Goal: Information Seeking & Learning: Find contact information

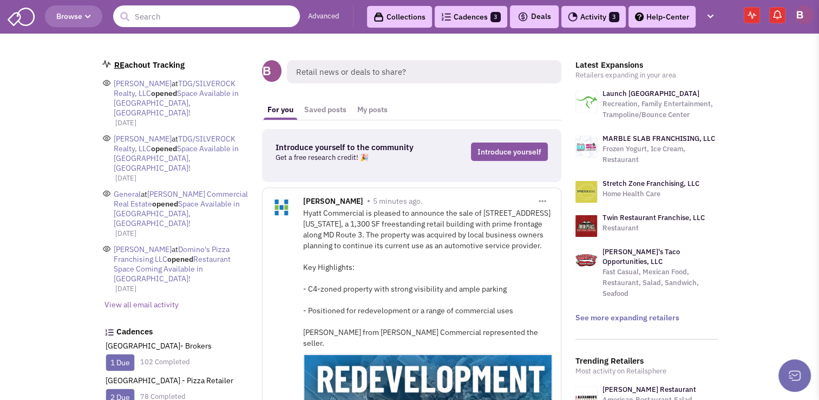
click at [159, 19] on input "text" at bounding box center [206, 16] width 187 height 22
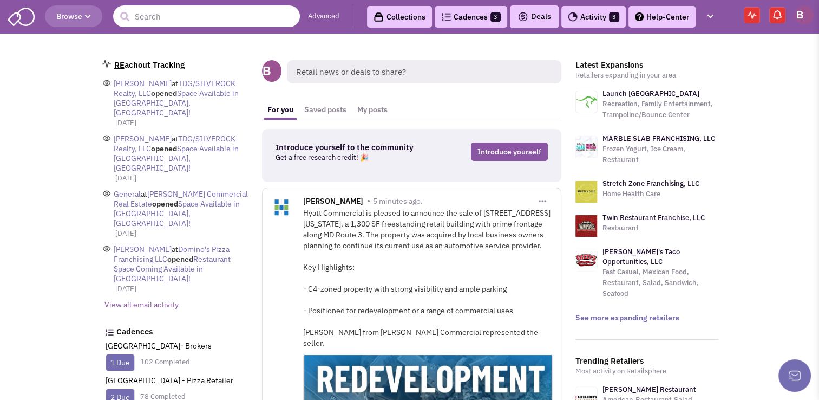
click at [173, 18] on input "text" at bounding box center [206, 16] width 187 height 22
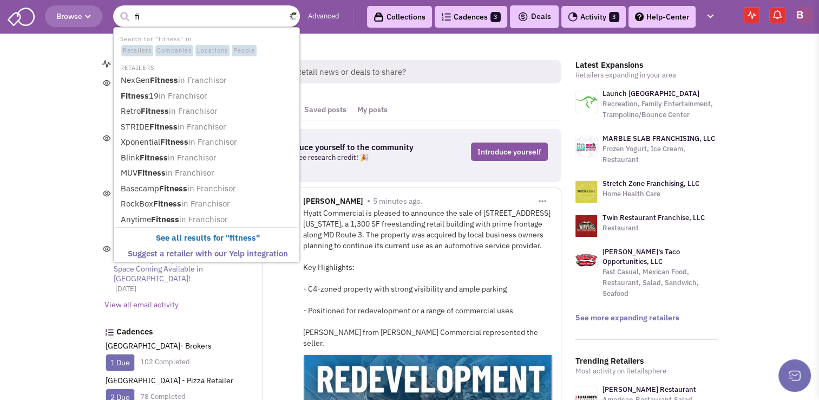
type input "f"
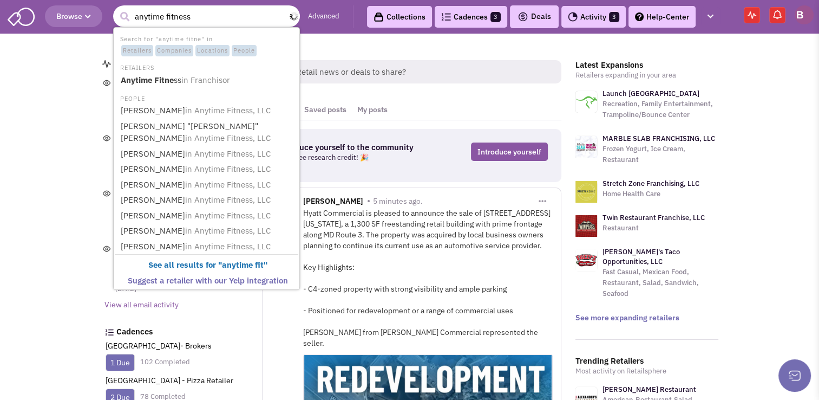
type input "anytime fitness"
click at [116, 9] on button "submit" at bounding box center [124, 17] width 16 height 16
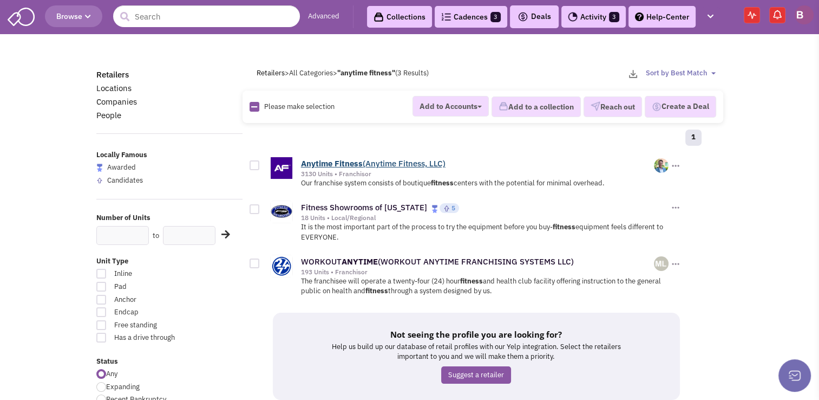
click at [376, 161] on link "Anytime Fitness (Anytime Fitness, LLC)" at bounding box center [373, 163] width 145 height 10
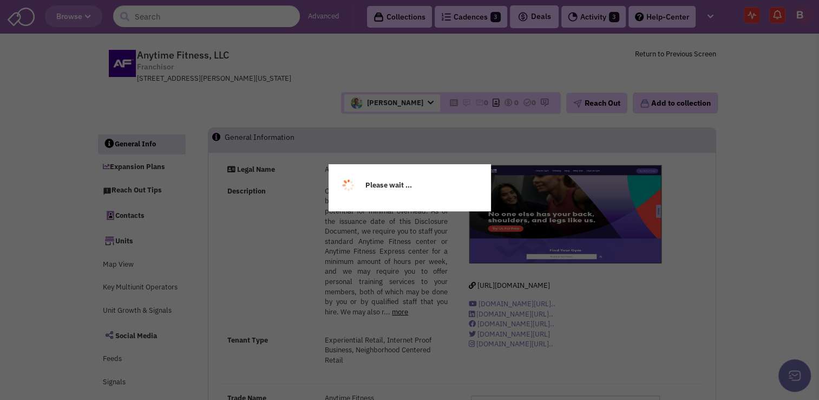
select select
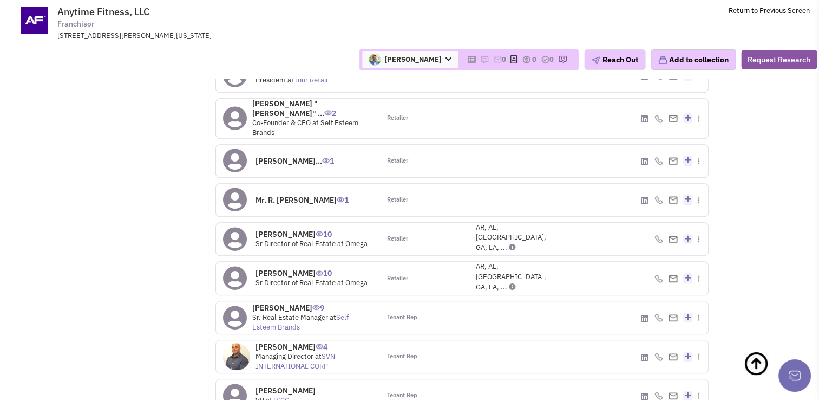
scroll to position [959, 0]
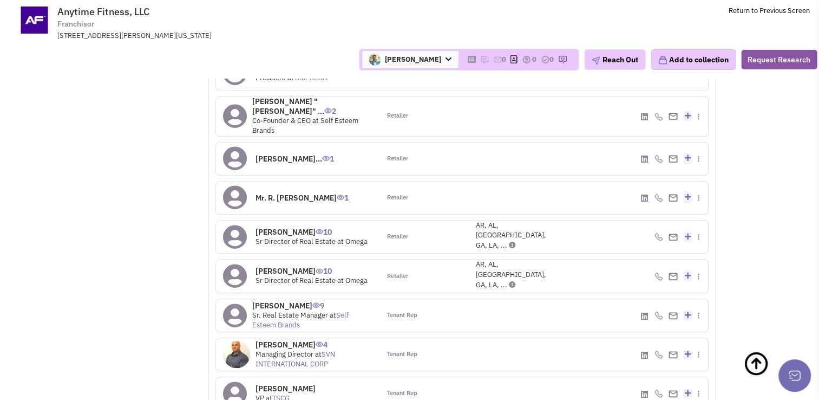
click at [278, 300] on h4 "Beckie Schultz 9" at bounding box center [312, 305] width 121 height 10
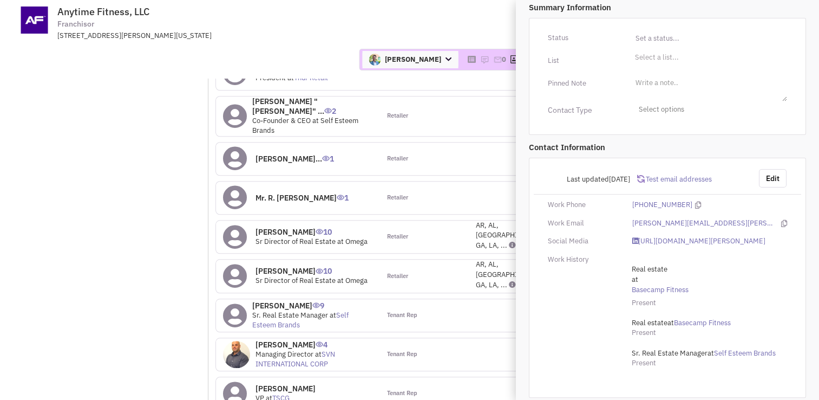
scroll to position [0, 0]
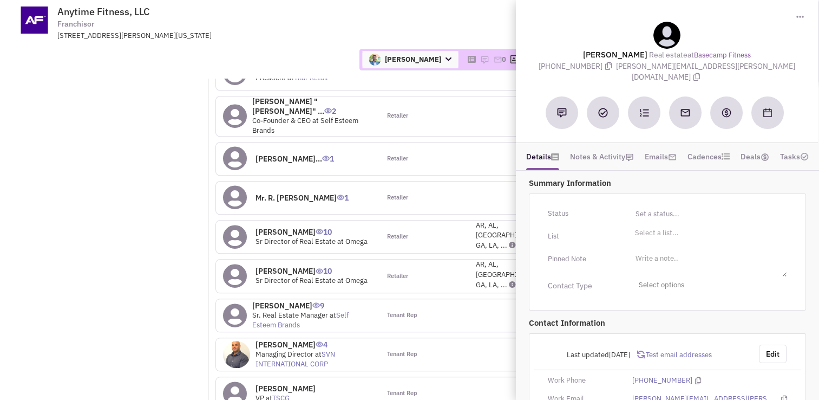
click at [290, 36] on div "2 Sutton Place, Acton, Massachusetts, 01720" at bounding box center [198, 36] width 283 height 10
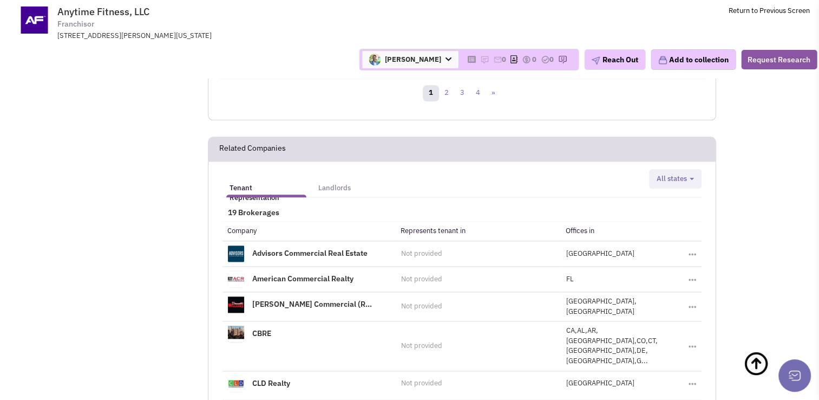
scroll to position [1291, 0]
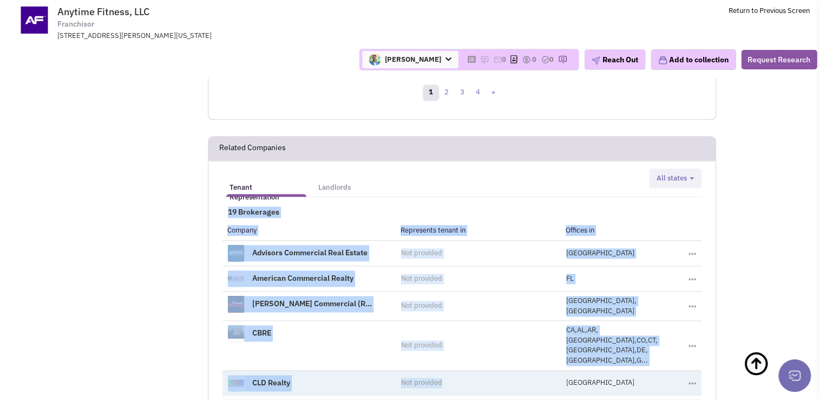
drag, startPoint x: 312, startPoint y: 171, endPoint x: 505, endPoint y: 332, distance: 251.0
click at [505, 332] on div "Tenant Representation Landlords Alabama Arkansas Arizona California Colorado Co…" at bounding box center [461, 299] width 493 height 262
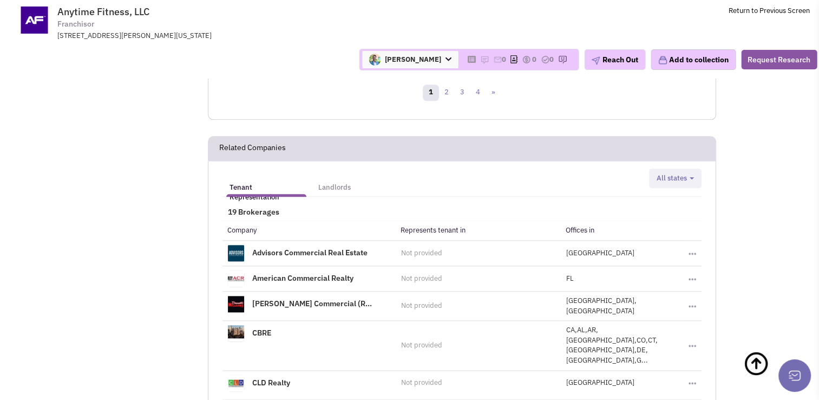
click at [211, 372] on div "Tenant Representation Landlords Alabama Arkansas Arizona California Colorado Co…" at bounding box center [462, 296] width 508 height 270
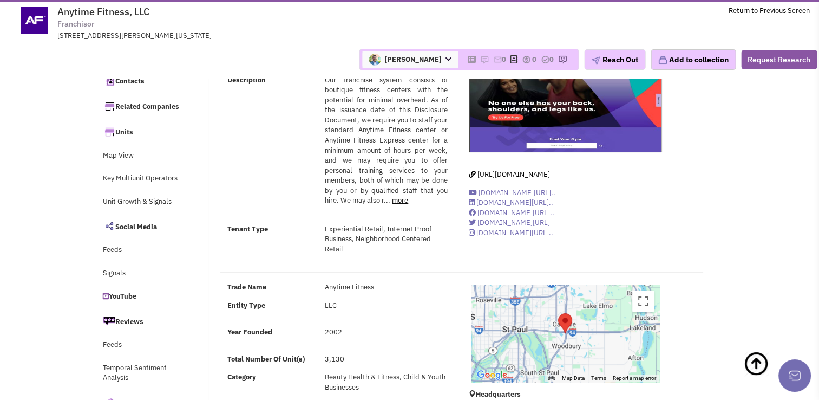
scroll to position [0, 0]
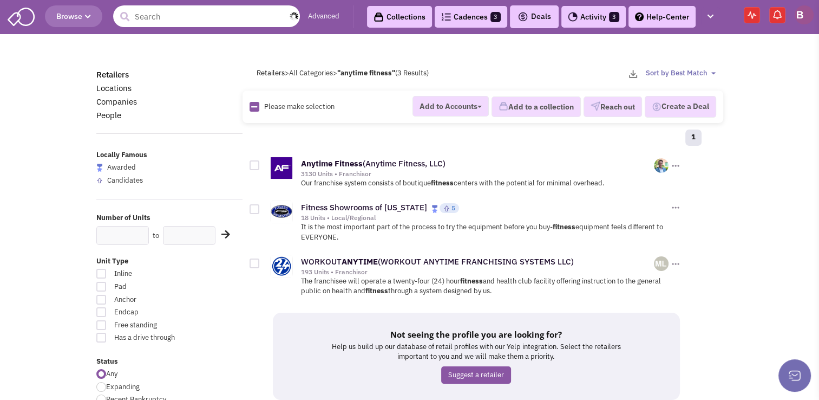
click at [193, 13] on input "text" at bounding box center [206, 16] width 187 height 22
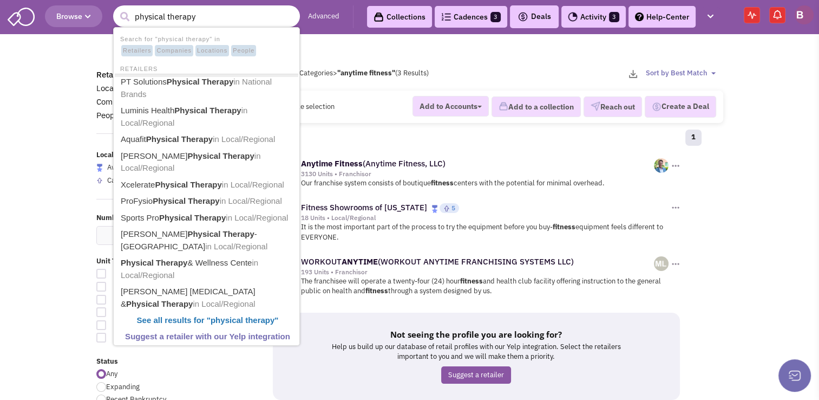
type input "physical therapy"
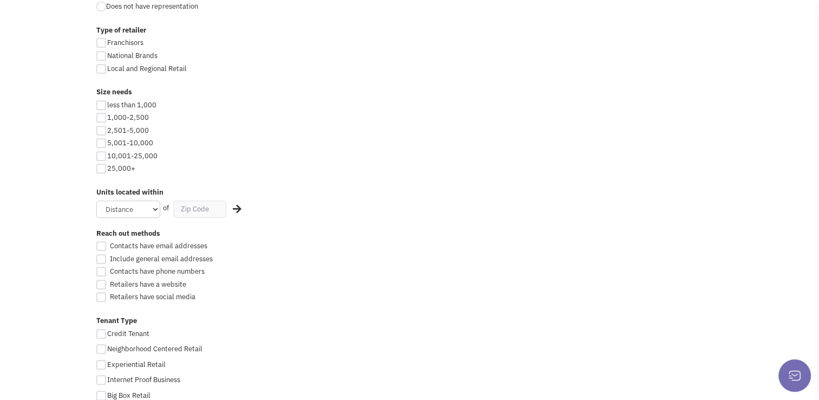
scroll to position [468, 0]
click at [189, 202] on input "text" at bounding box center [200, 208] width 53 height 17
type input "21501"
click at [147, 209] on select "Distance 1 Mile 5 Miles 10 Miles 20 Miles 50 Miles" at bounding box center [128, 208] width 64 height 17
select select "50"
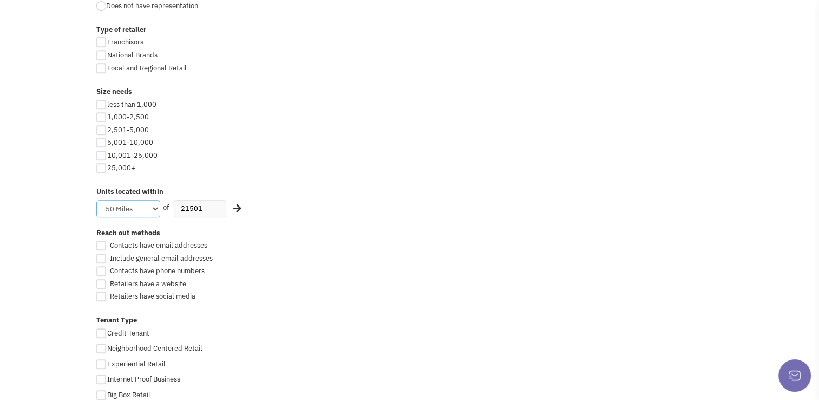
click at [96, 200] on select "Distance 1 Mile 5 Miles 10 Miles 20 Miles 50 Miles" at bounding box center [128, 208] width 64 height 17
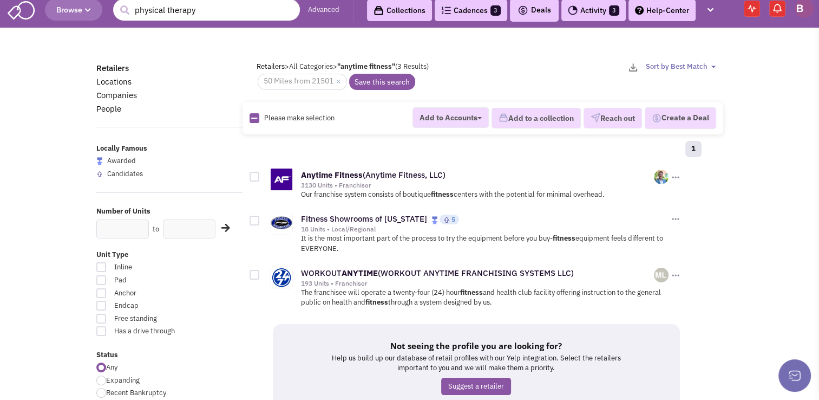
scroll to position [0, 0]
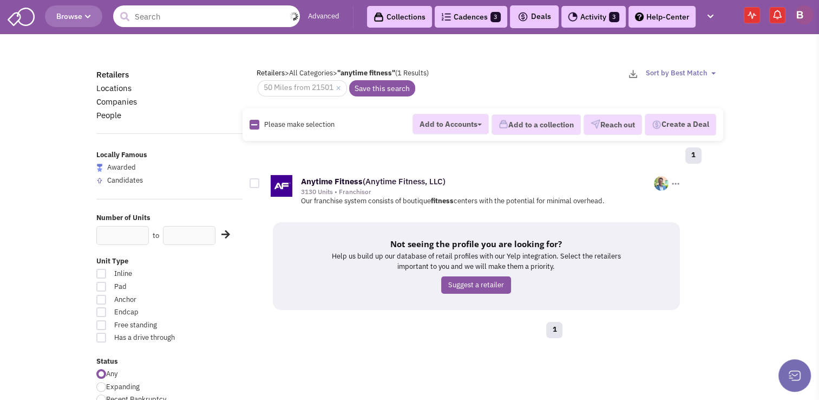
click at [182, 17] on input "text" at bounding box center [206, 16] width 187 height 22
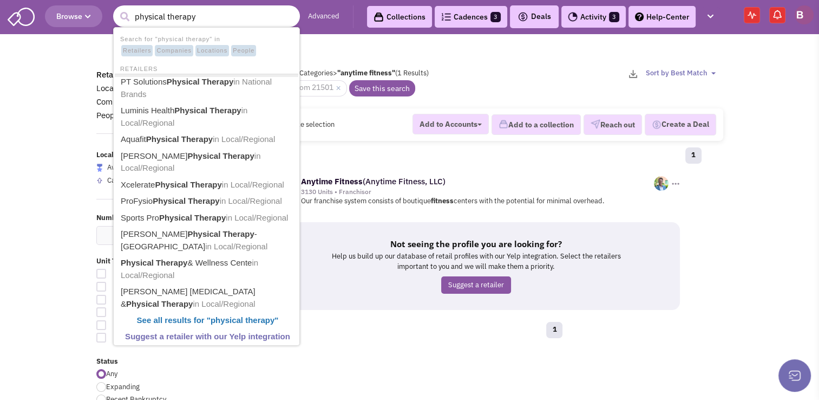
type input "physical therapy"
click at [116, 9] on button "submit" at bounding box center [124, 17] width 16 height 16
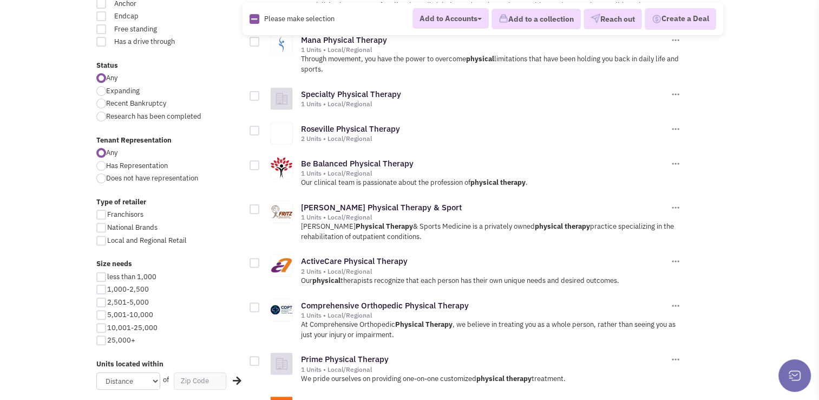
scroll to position [322, 0]
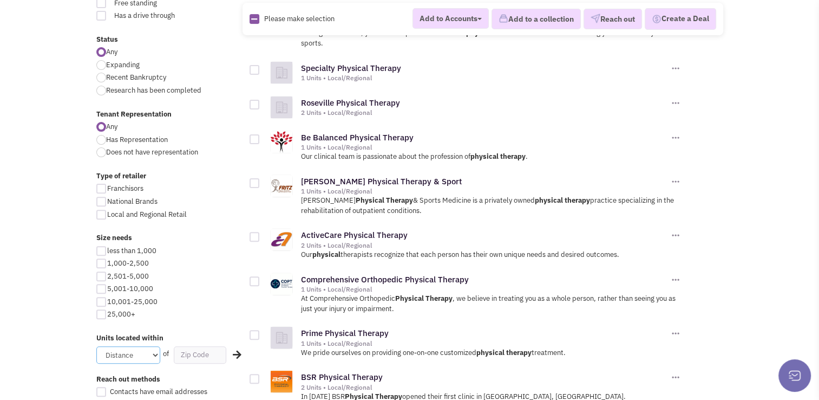
click at [141, 354] on select "Distance 1 Mile 5 Miles 10 Miles 20 Miles 50 Miles" at bounding box center [128, 354] width 64 height 17
select select "50"
click at [96, 346] on select "Distance 1 Mile 5 Miles 10 Miles 20 Miles 50 Miles" at bounding box center [128, 354] width 64 height 17
click at [201, 352] on input "text" at bounding box center [200, 354] width 53 height 17
type input "21501"
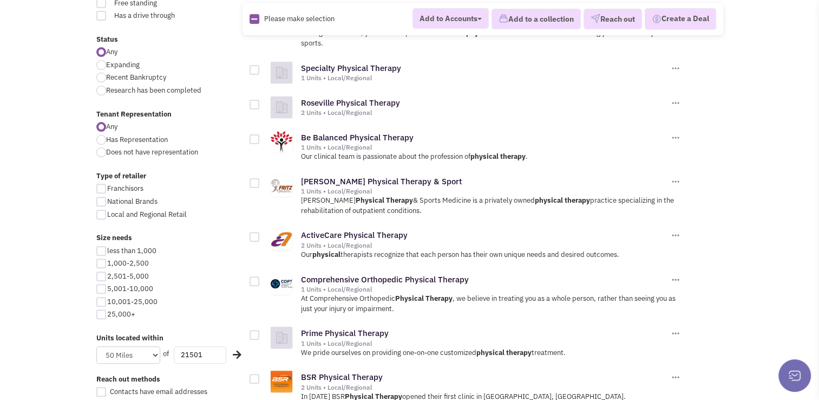
click button "×" at bounding box center [0, 0] width 0 height 0
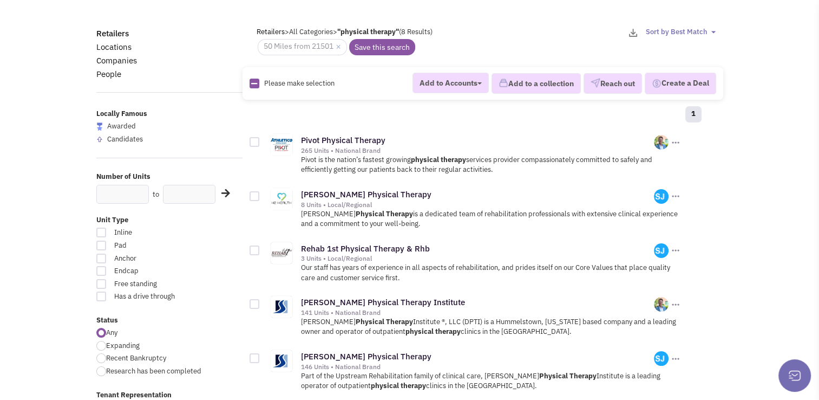
scroll to position [41, 0]
click at [349, 194] on link "Rankin Physical Therapy" at bounding box center [366, 194] width 130 height 10
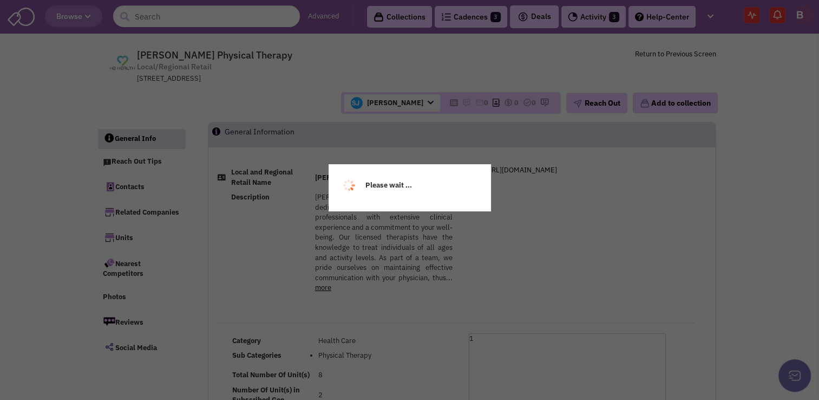
select select
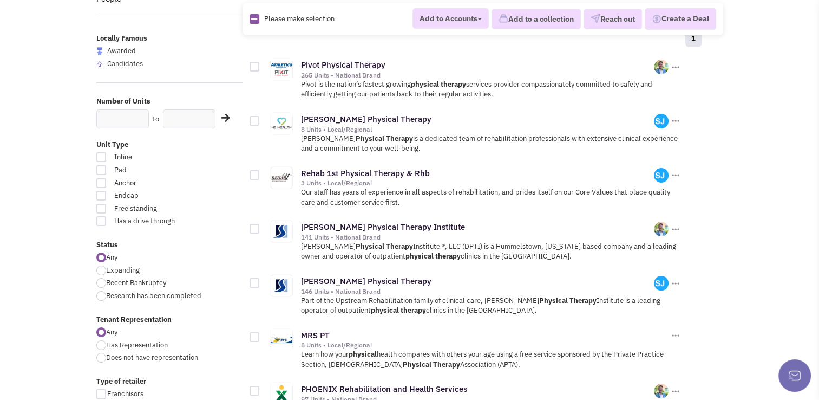
scroll to position [117, 0]
click at [362, 225] on link "[PERSON_NAME] Physical Therapy Institute" at bounding box center [383, 226] width 164 height 10
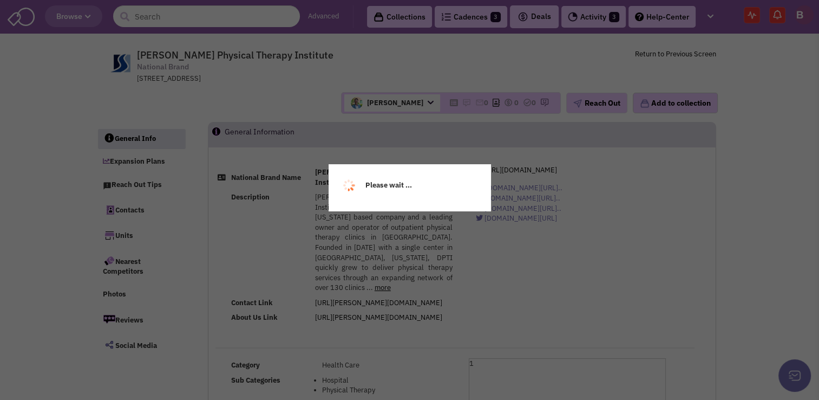
select select
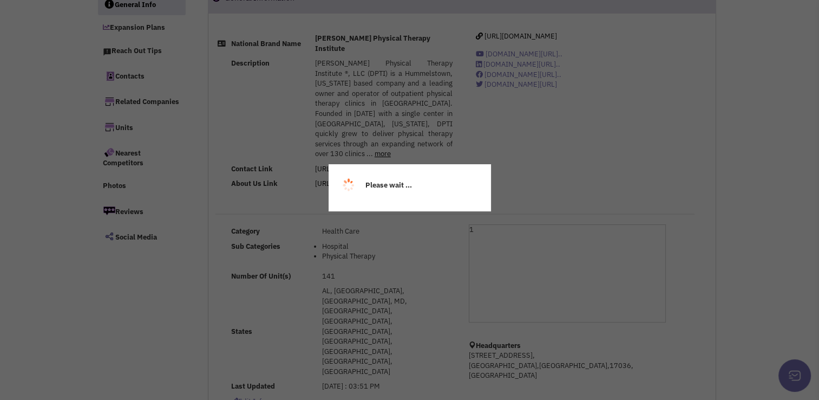
select select
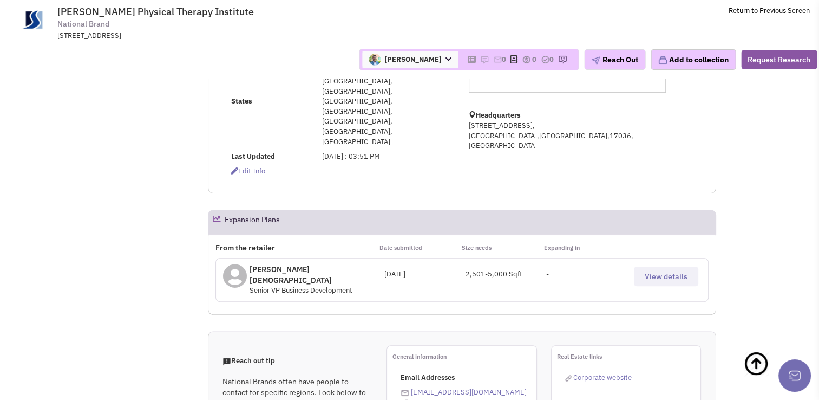
scroll to position [285, 0]
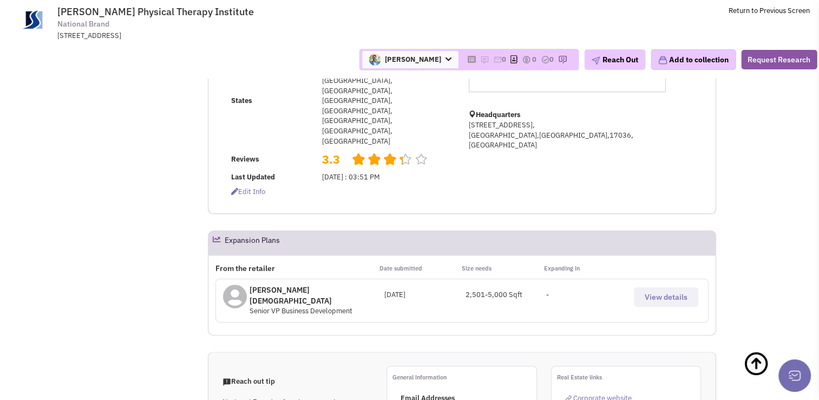
click at [648, 292] on span "View details" at bounding box center [666, 297] width 43 height 10
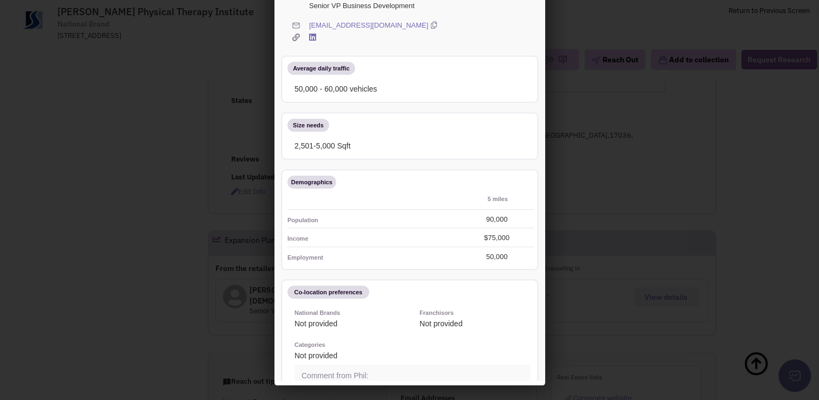
scroll to position [0, 0]
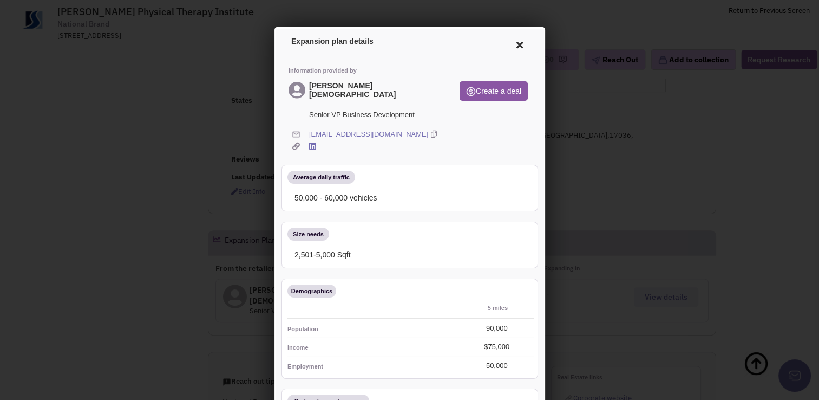
click at [508, 43] on icon at bounding box center [517, 43] width 23 height 26
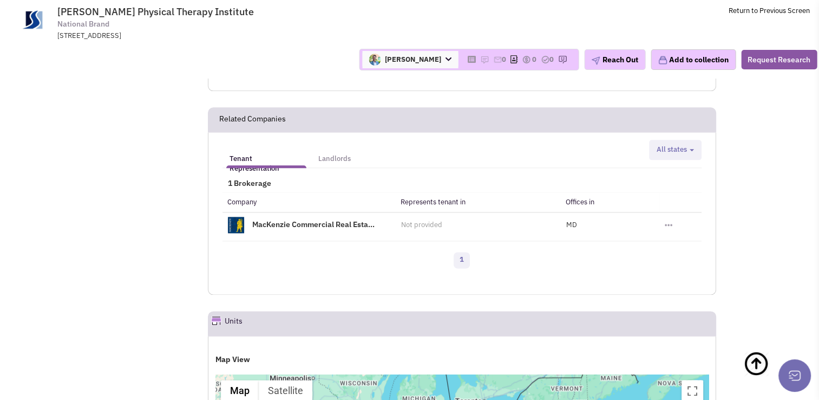
scroll to position [1310, 0]
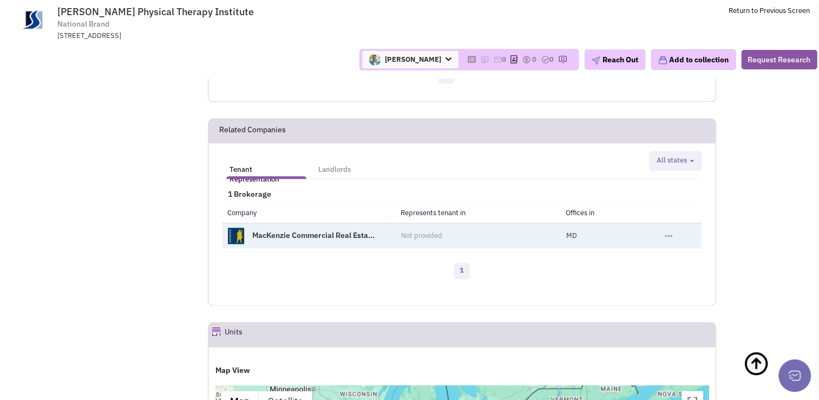
click at [420, 223] on td "Not provided" at bounding box center [478, 235] width 165 height 25
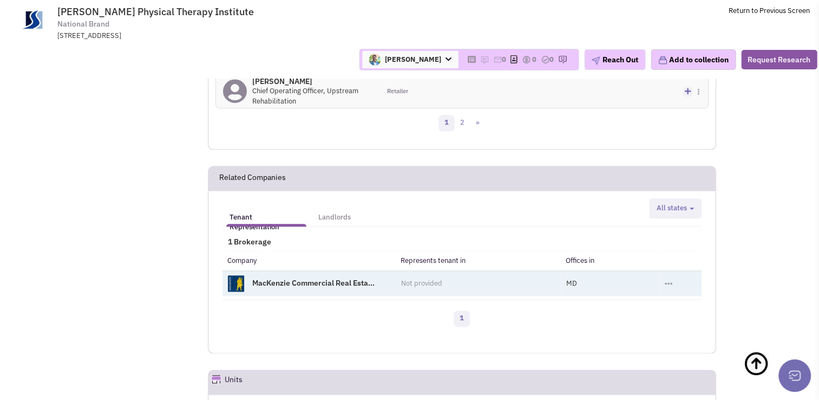
click at [325, 278] on link "MacKenzie Commercial Real Esta..." at bounding box center [313, 283] width 122 height 10
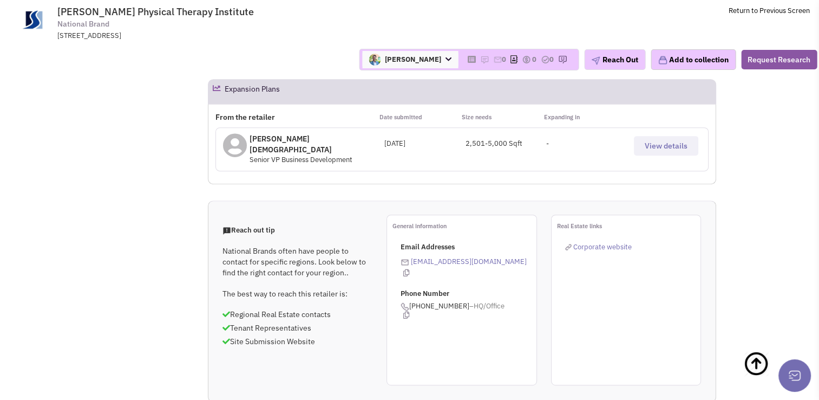
scroll to position [327, 0]
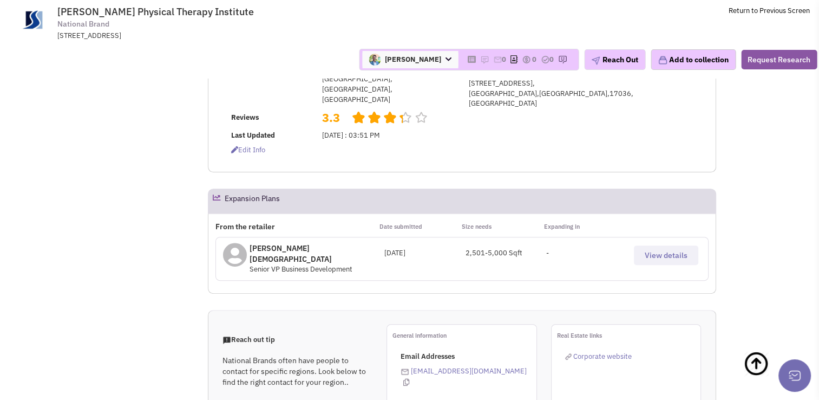
click at [652, 250] on span "View details" at bounding box center [666, 255] width 43 height 10
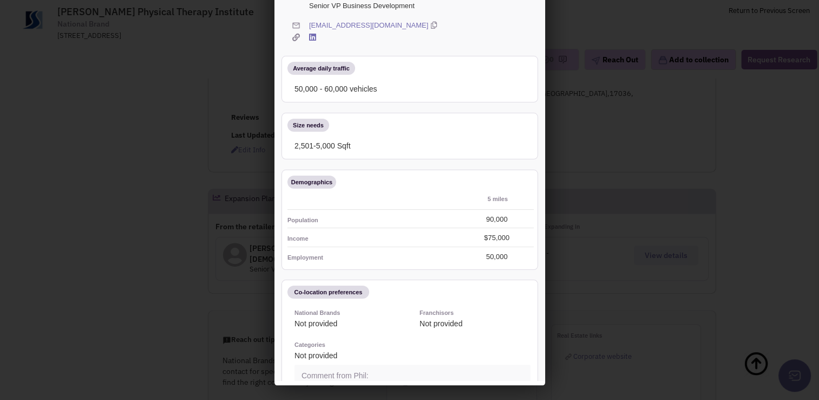
scroll to position [0, 0]
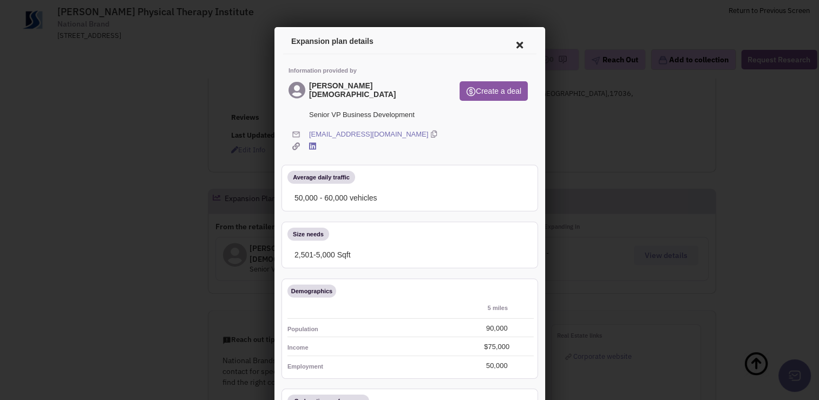
click at [509, 41] on icon at bounding box center [517, 43] width 23 height 26
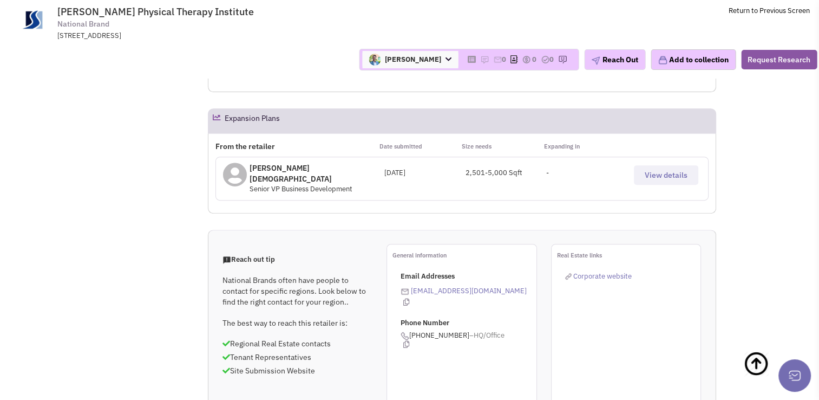
scroll to position [407, 0]
click at [658, 165] on button "View details" at bounding box center [666, 174] width 64 height 19
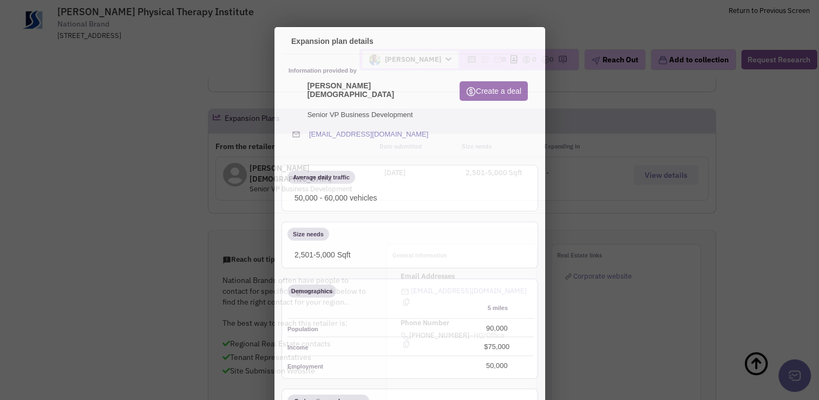
scroll to position [0, 0]
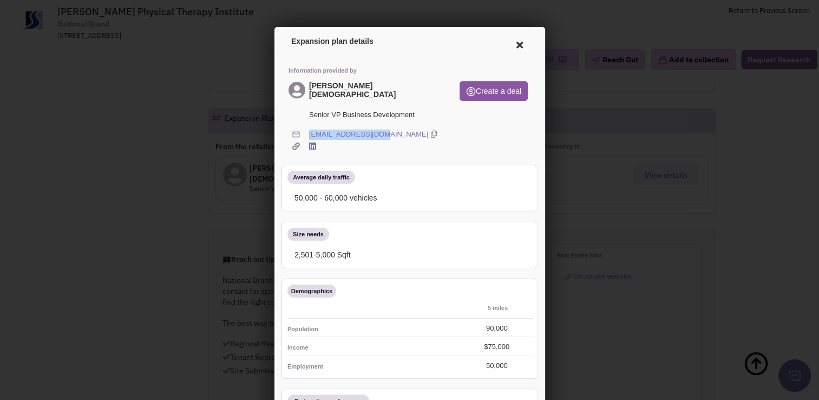
drag, startPoint x: 302, startPoint y: 114, endPoint x: 372, endPoint y: 112, distance: 71.0
click at [372, 128] on div "pchristian@urpt.com" at bounding box center [407, 134] width 257 height 13
copy link "pchristian@urpt.com"
click at [507, 43] on icon at bounding box center [517, 43] width 23 height 26
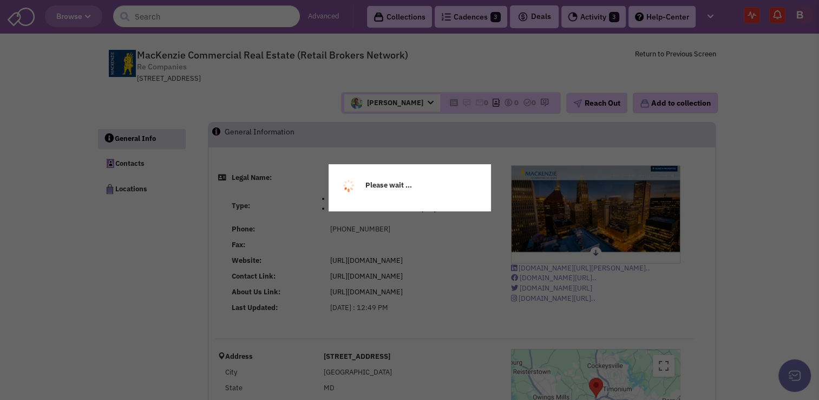
select select
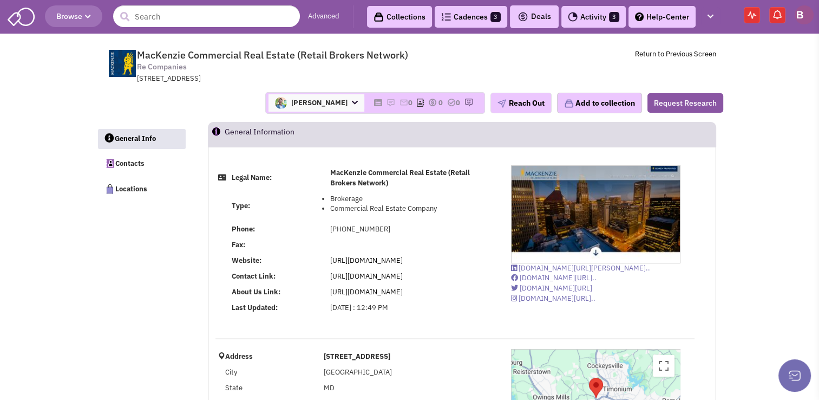
select select
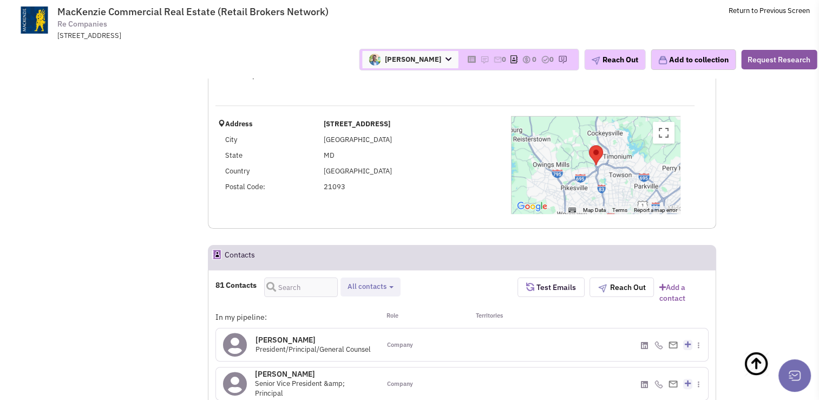
select select
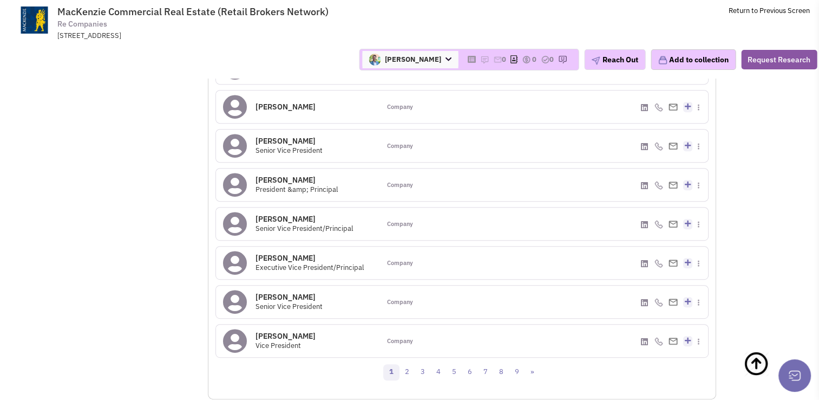
scroll to position [558, 0]
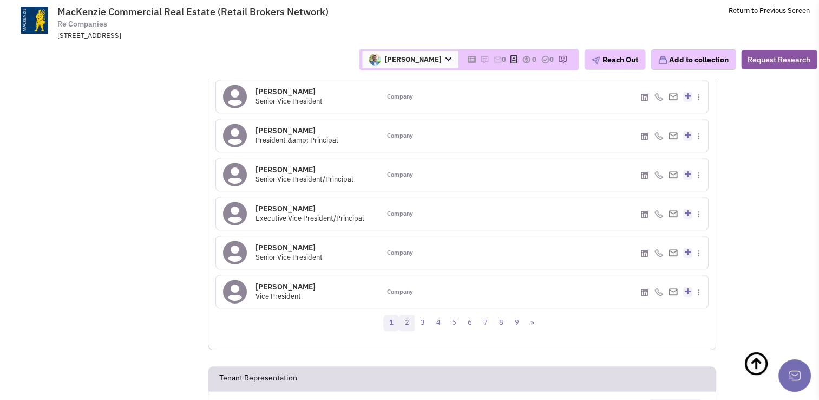
click at [407, 317] on link "2" at bounding box center [407, 323] width 16 height 16
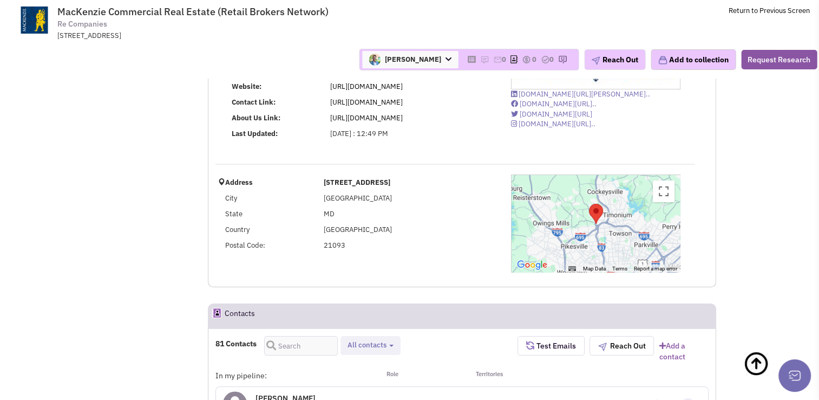
scroll to position [0, 0]
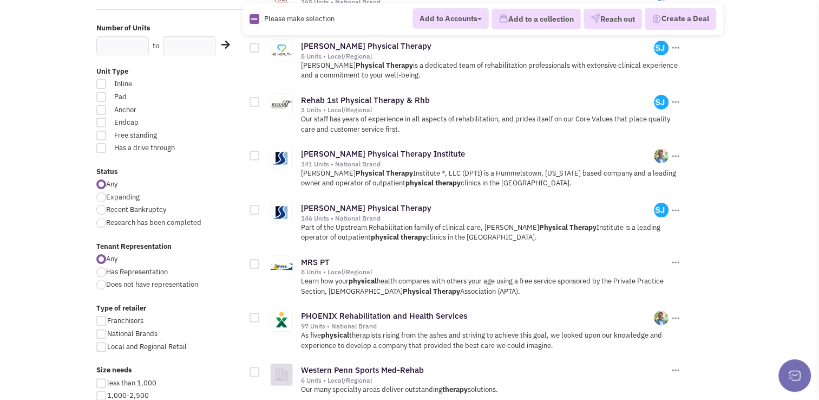
scroll to position [249, 0]
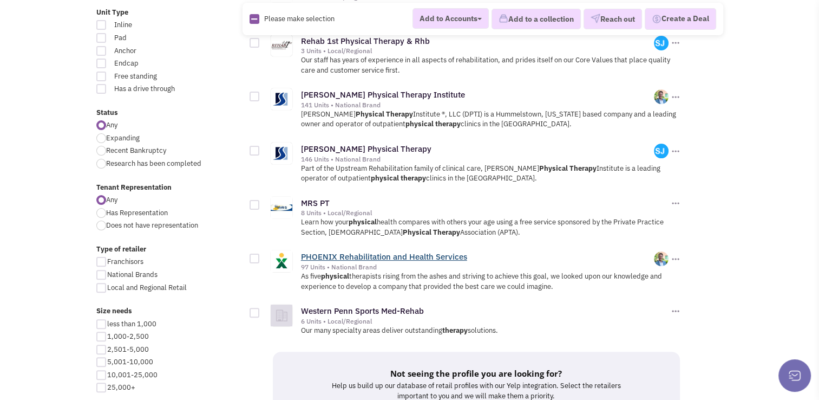
click at [379, 252] on link "PHOENIX Rehabilitation and Health Services" at bounding box center [384, 256] width 166 height 10
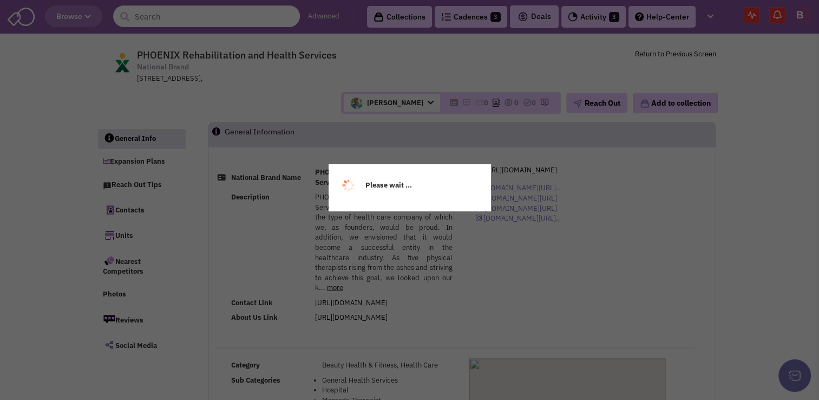
select select
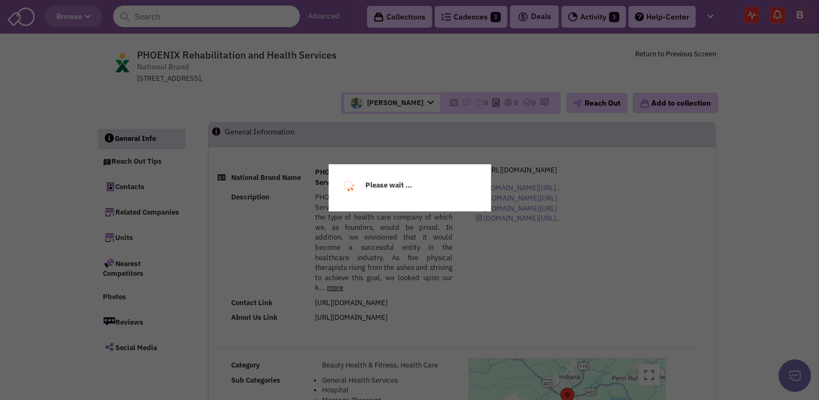
select select
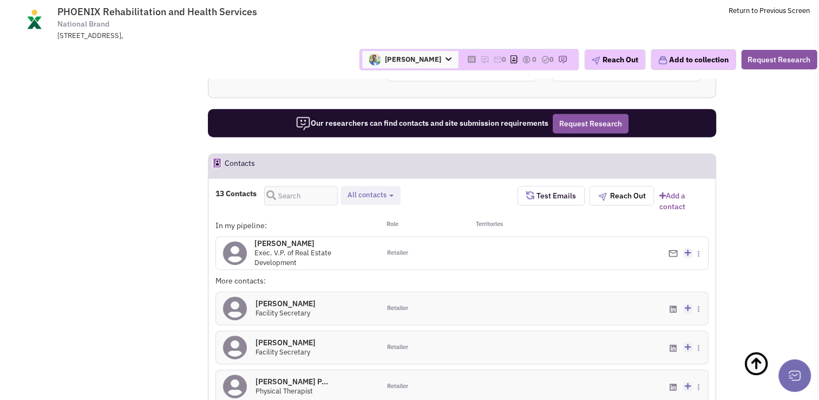
scroll to position [617, 0]
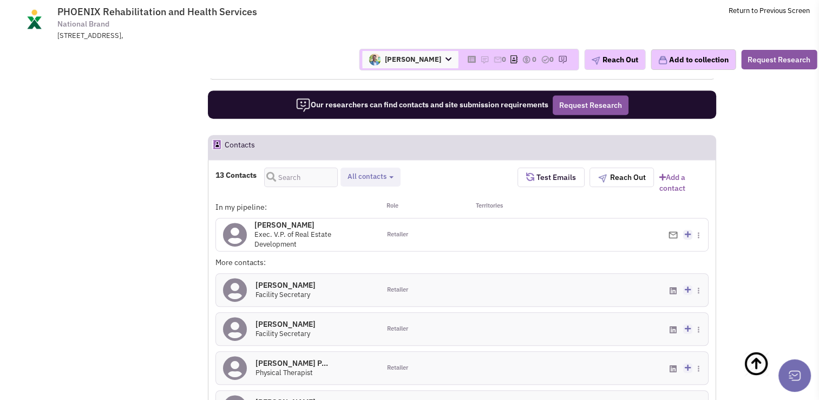
click at [286, 220] on h4 "Elaine Thomas 0" at bounding box center [313, 225] width 118 height 10
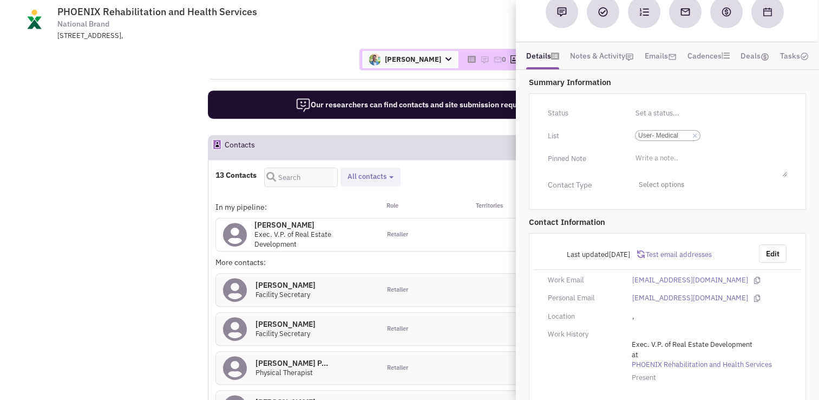
scroll to position [134, 0]
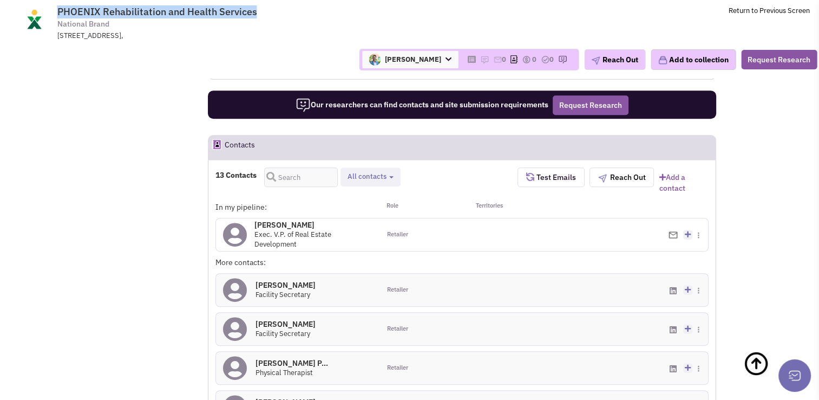
drag, startPoint x: 56, startPoint y: 14, endPoint x: 264, endPoint y: 9, distance: 208.0
click at [264, 9] on span "PHOENIX Rehabilitation and Health Services National Brand 430 Innovation Dr,, B…" at bounding box center [204, 23] width 271 height 35
copy span "PHOENIX Rehabilitation and Health Services"
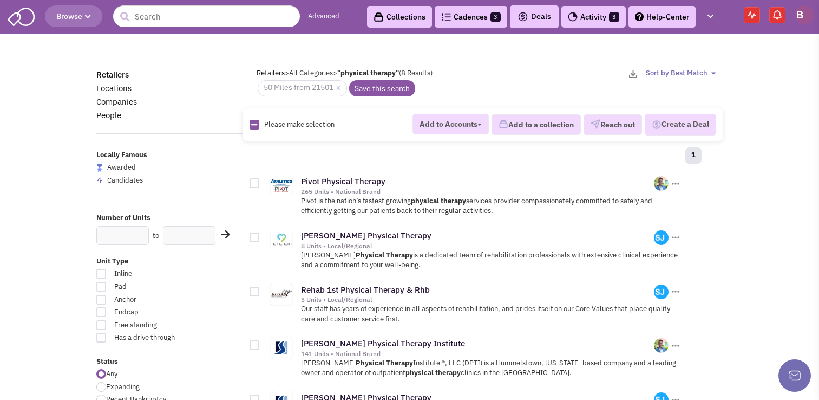
scroll to position [249, 0]
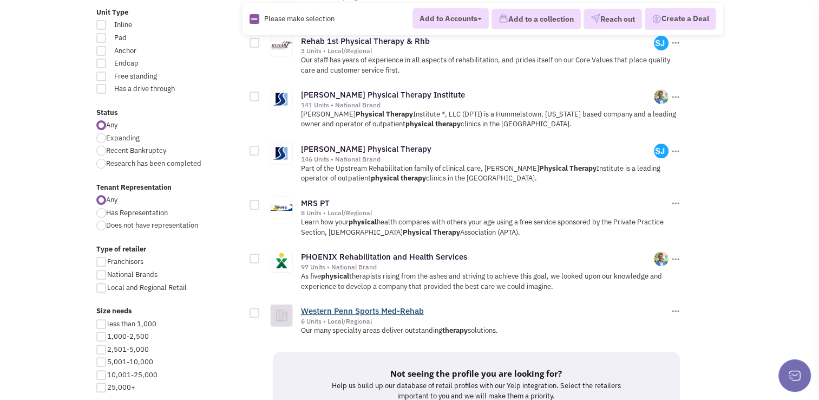
click at [392, 307] on link "Western Penn Sports Med-Rehab" at bounding box center [362, 310] width 123 height 10
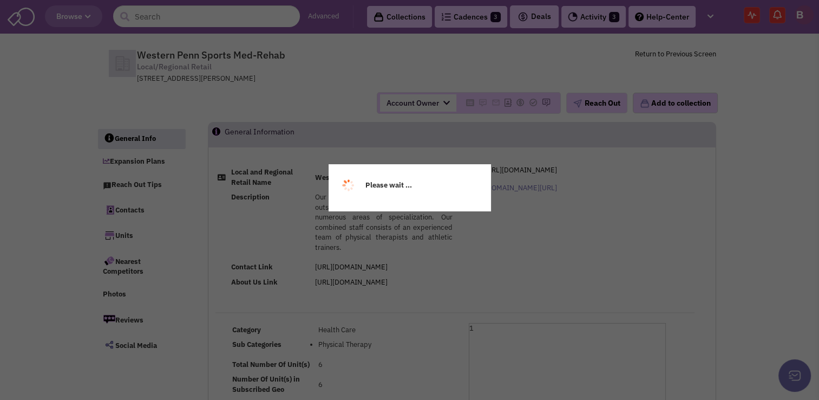
select select
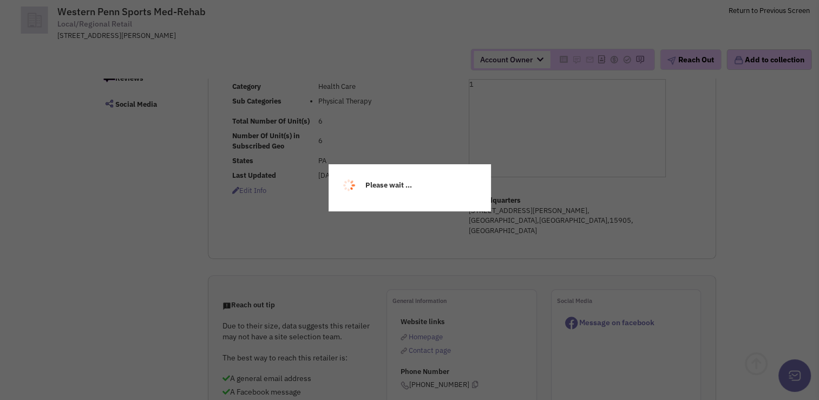
select select
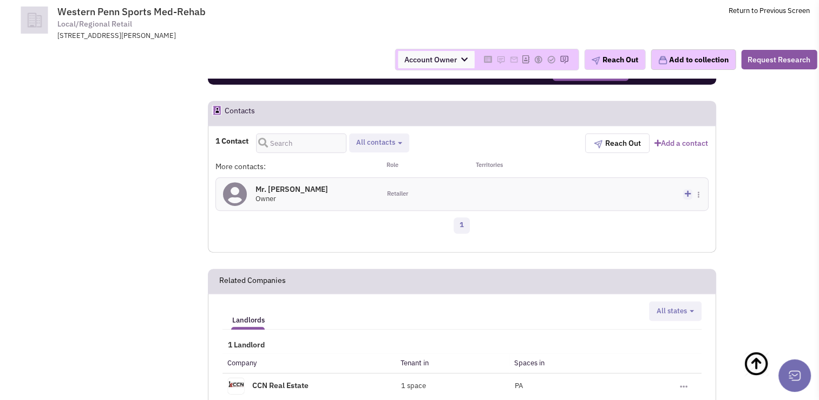
scroll to position [596, 0]
click at [274, 184] on h4 "Mr. [PERSON_NAME] 0" at bounding box center [292, 189] width 73 height 10
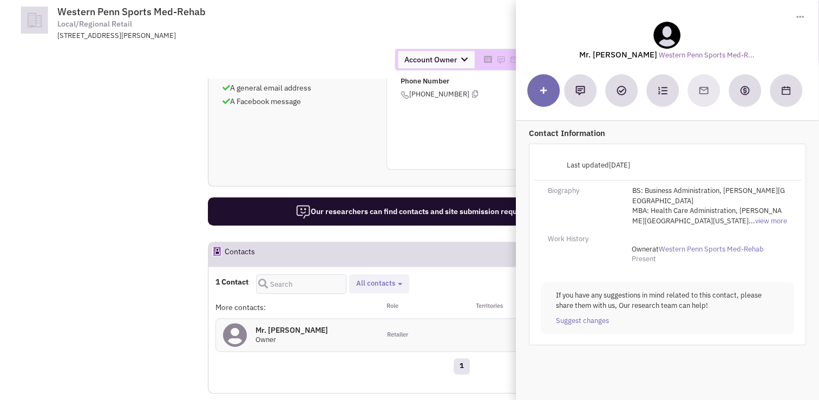
scroll to position [431, 0]
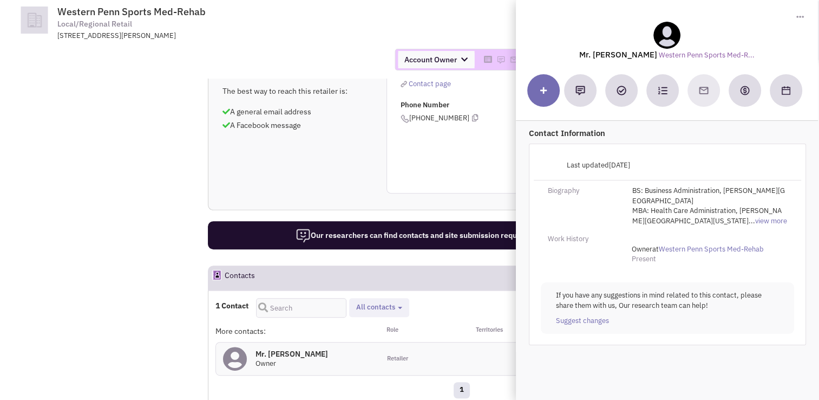
click at [298, 169] on div "Reach out tip Due to their size, data suggests this retailer may not have a sit…" at bounding box center [461, 108] width 507 height 171
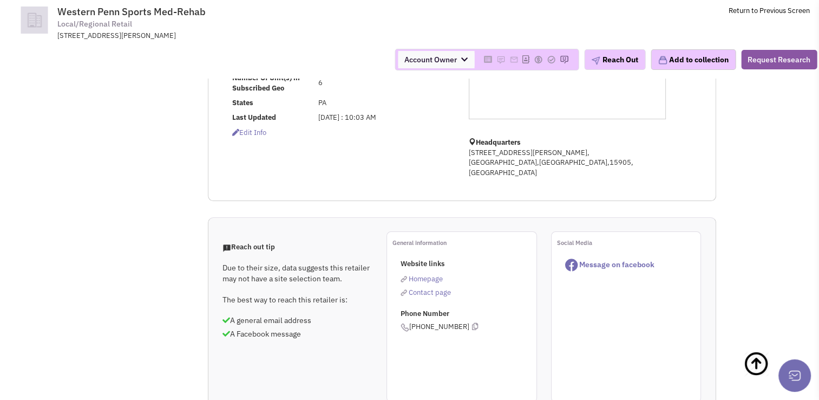
scroll to position [0, 0]
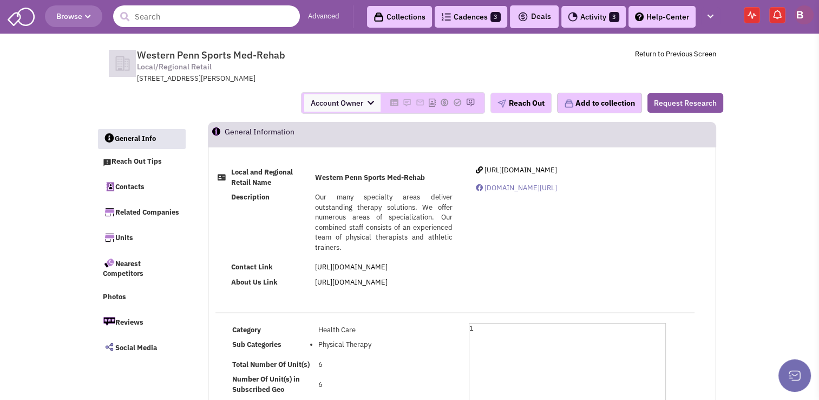
click at [182, 14] on input "text" at bounding box center [206, 16] width 187 height 22
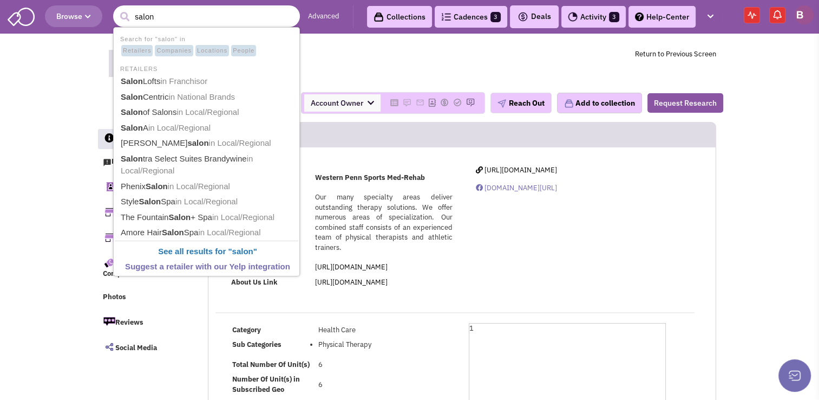
type input "salon"
click at [116, 9] on button "submit" at bounding box center [124, 17] width 16 height 16
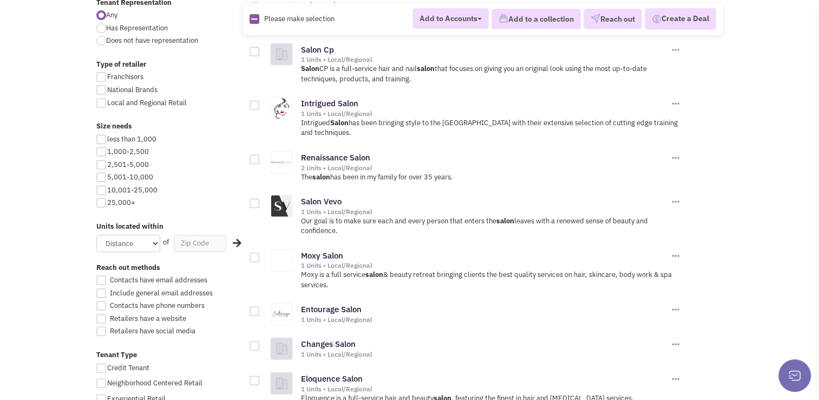
scroll to position [440, 0]
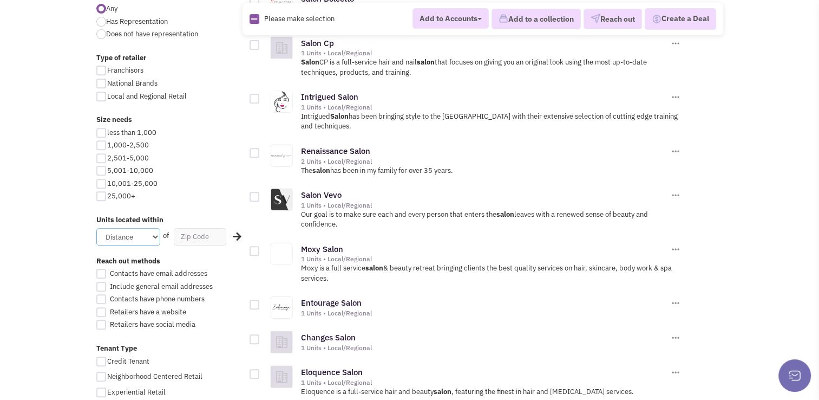
click at [142, 236] on select "Distance 1 Mile 5 Miles 10 Miles 20 Miles 50 Miles" at bounding box center [128, 236] width 64 height 17
click at [193, 237] on input "text" at bounding box center [200, 236] width 53 height 17
type input "21501"
click at [154, 232] on select "Distance 1 Mile 5 Miles 10 Miles 20 Miles 50 Miles" at bounding box center [128, 236] width 64 height 17
select select "50"
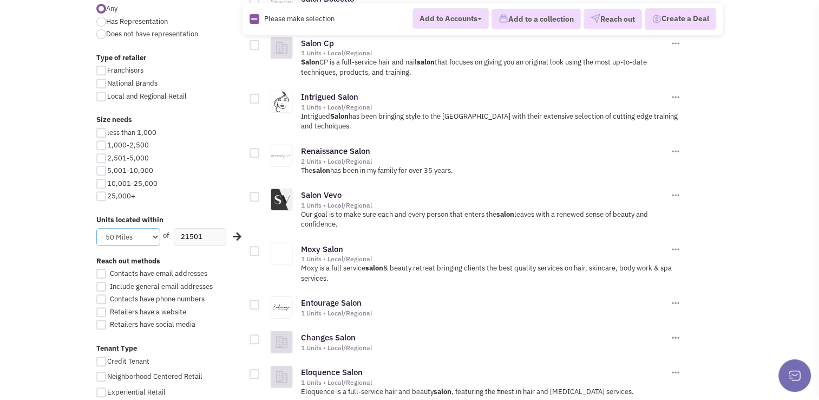
click at [96, 228] on select "Distance 1 Mile 5 Miles 10 Miles 20 Miles 50 Miles" at bounding box center [128, 236] width 64 height 17
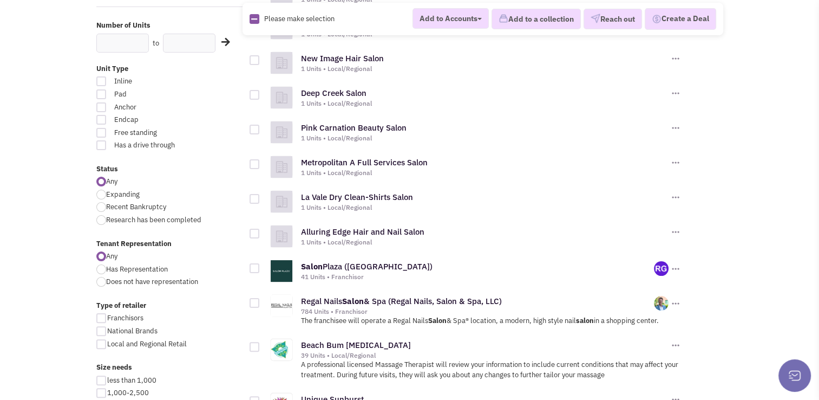
scroll to position [195, 0]
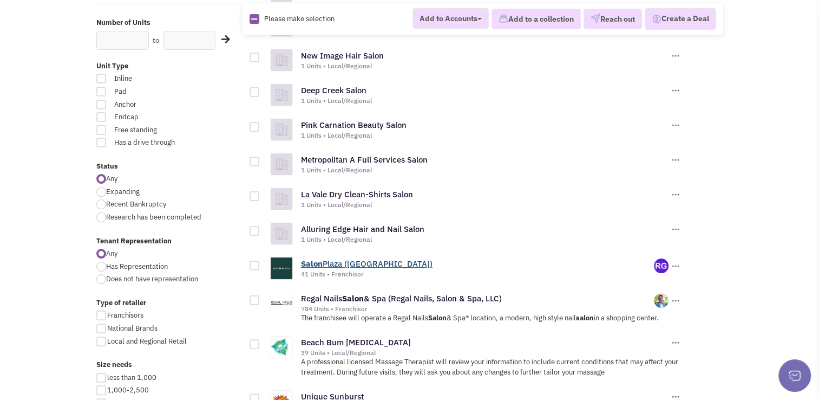
click at [355, 262] on link "Salon Plaza (Salon Plaza)" at bounding box center [367, 263] width 132 height 10
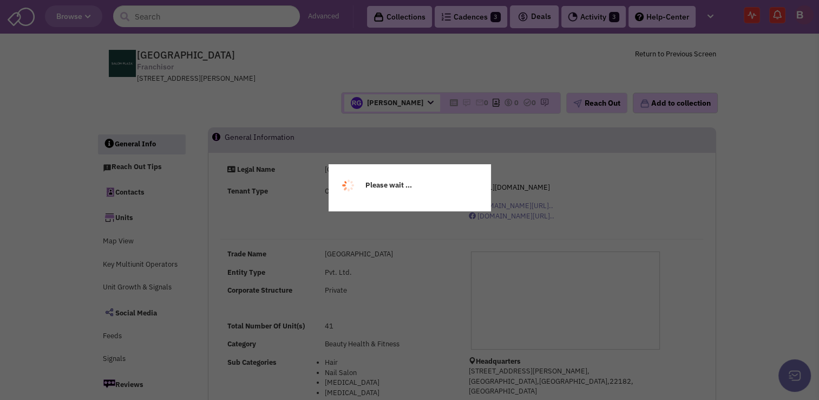
select select
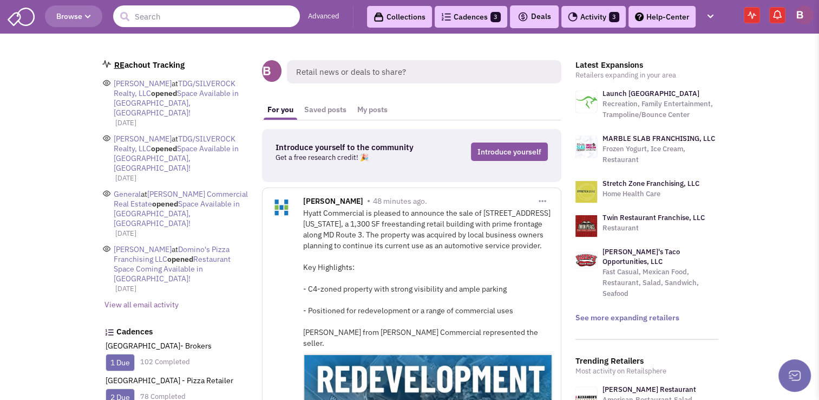
click at [168, 21] on input "text" at bounding box center [206, 16] width 187 height 22
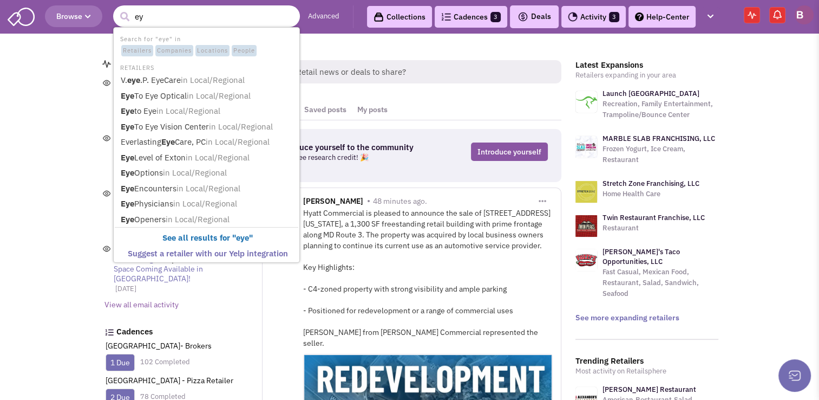
type input "e"
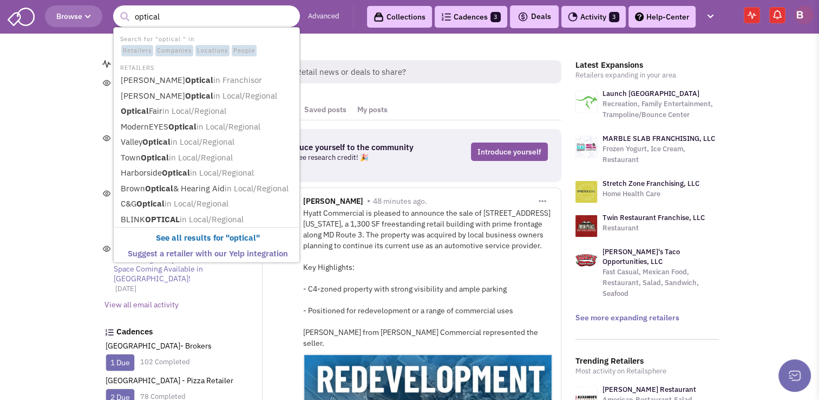
type input "optical"
click at [116, 9] on button "submit" at bounding box center [124, 17] width 16 height 16
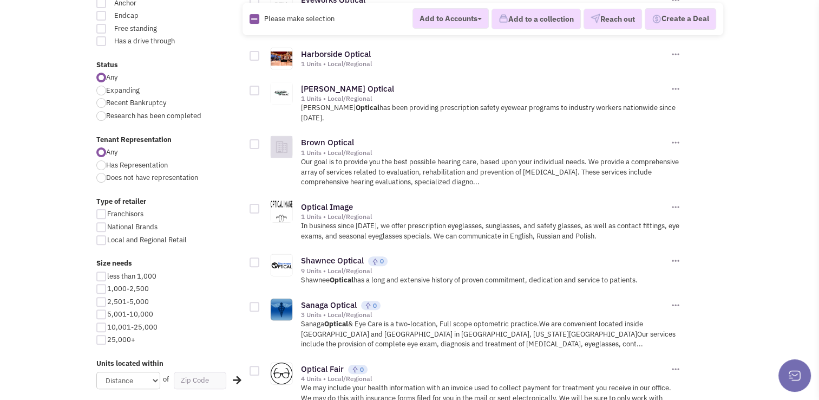
scroll to position [318, 0]
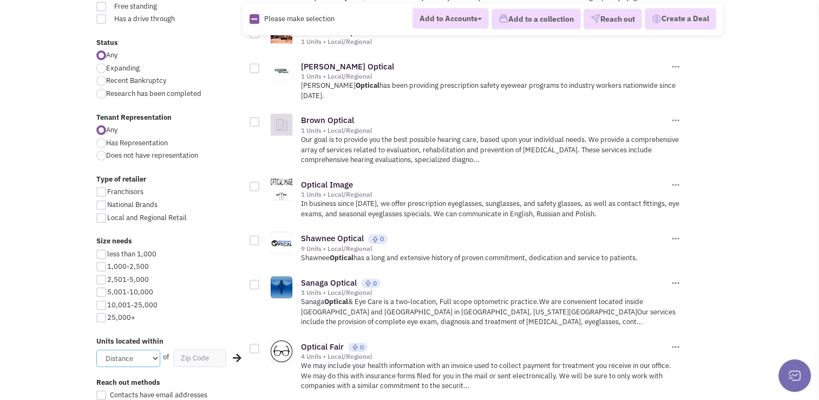
click at [137, 357] on select "Distance 1 Mile 5 Miles 10 Miles 20 Miles 50 Miles" at bounding box center [128, 357] width 64 height 17
select select "50"
click at [96, 349] on select "Distance 1 Mile 5 Miles 10 Miles 20 Miles 50 Miles" at bounding box center [128, 357] width 64 height 17
click at [204, 360] on input "text" at bounding box center [200, 357] width 53 height 17
type input "21501"
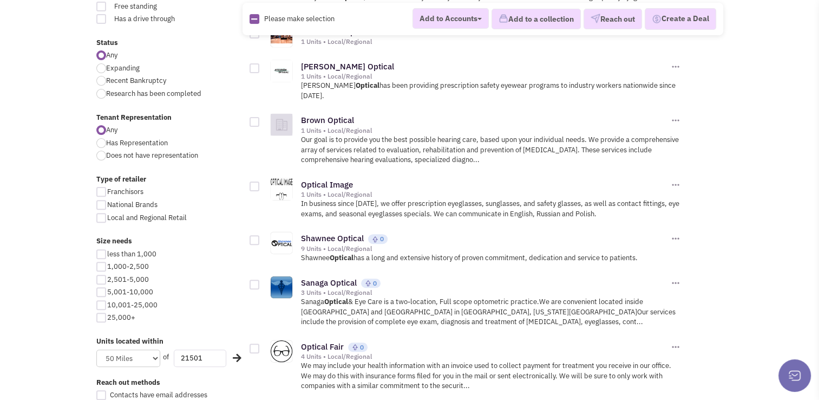
click button "×" at bounding box center [0, 0] width 0 height 0
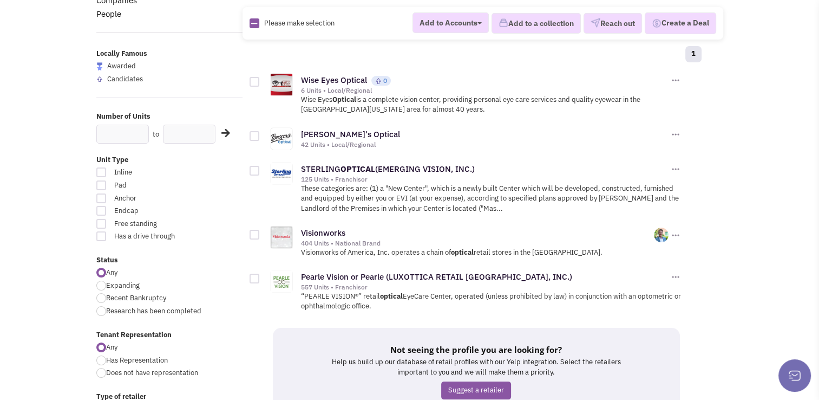
scroll to position [106, 0]
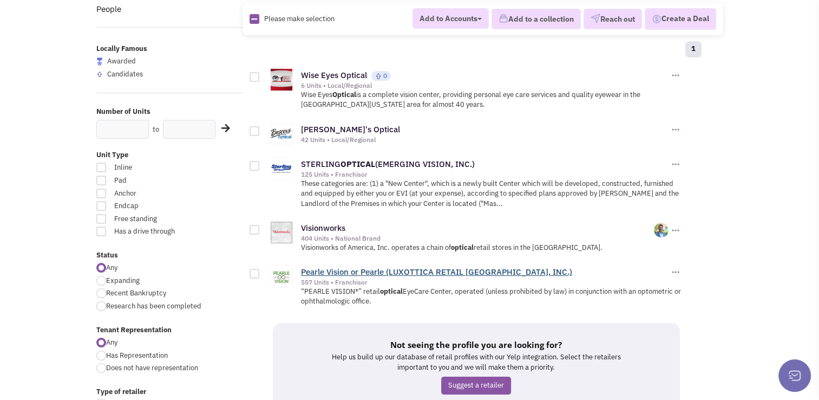
drag, startPoint x: 0, startPoint y: 0, endPoint x: 429, endPoint y: 263, distance: 503.1
click at [429, 266] on link "Pearle Vision or Pearle (LUXOTTICA RETAIL [GEOGRAPHIC_DATA], INC.)" at bounding box center [436, 271] width 271 height 10
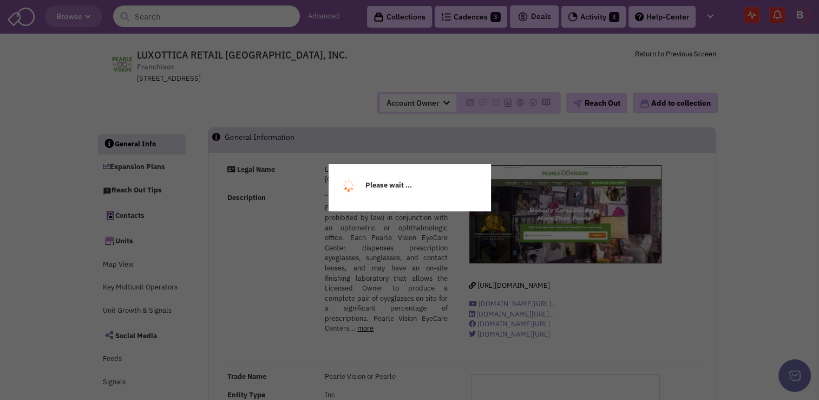
select select
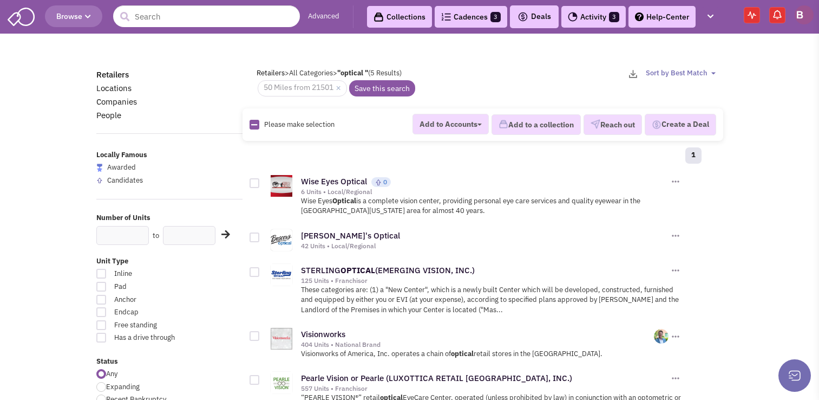
scroll to position [106, 0]
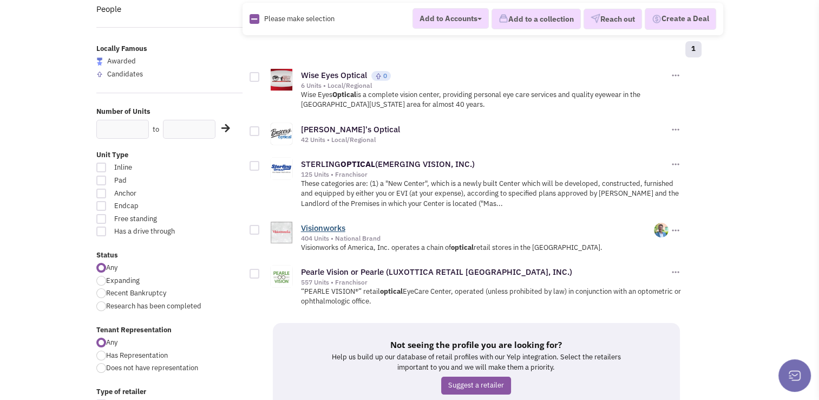
click at [321, 227] on link "Visionworks" at bounding box center [323, 228] width 44 height 10
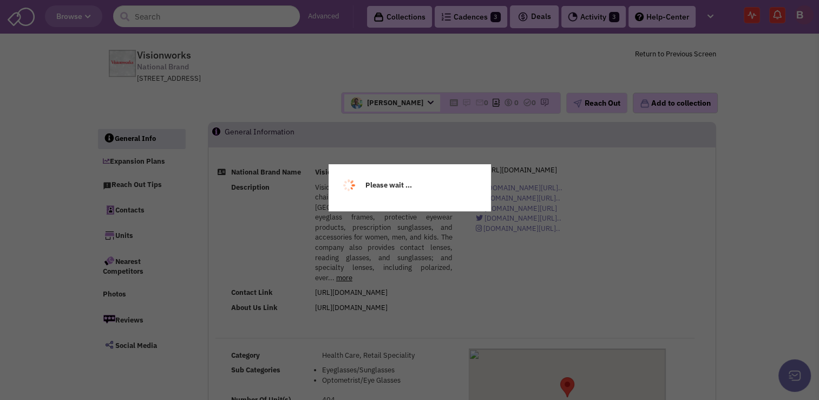
select select
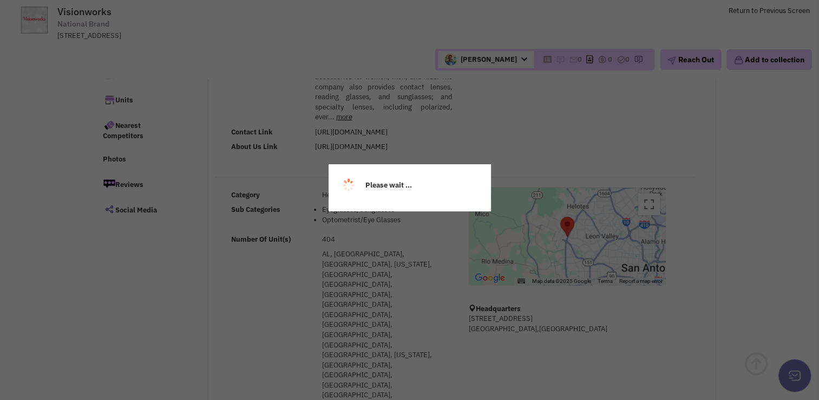
select select
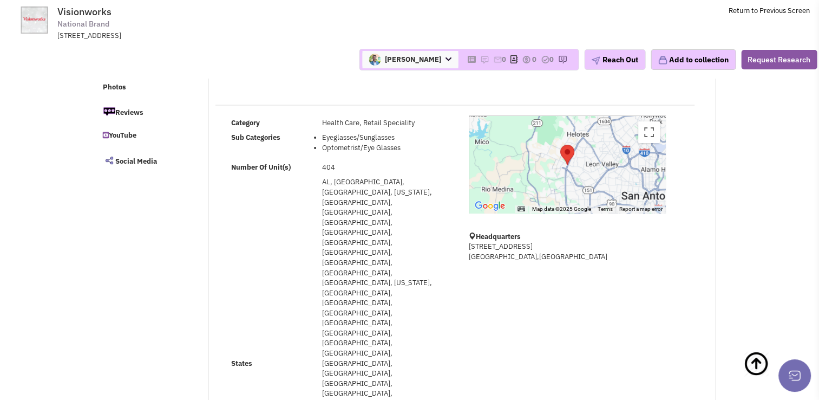
scroll to position [290, 0]
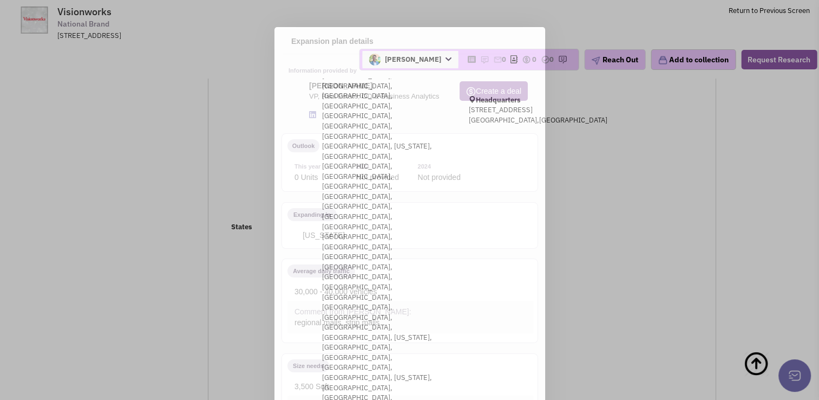
scroll to position [0, 0]
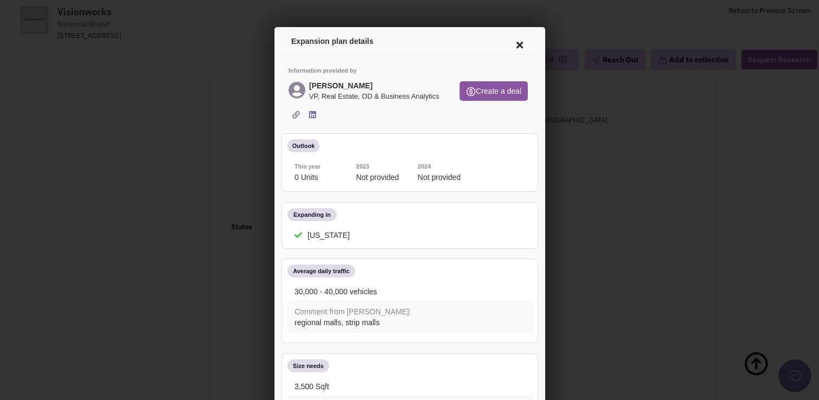
click at [511, 40] on icon at bounding box center [517, 43] width 23 height 26
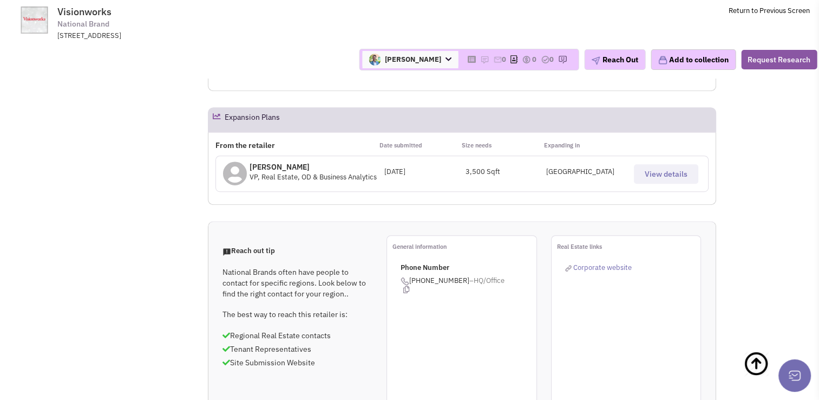
scroll to position [680, 0]
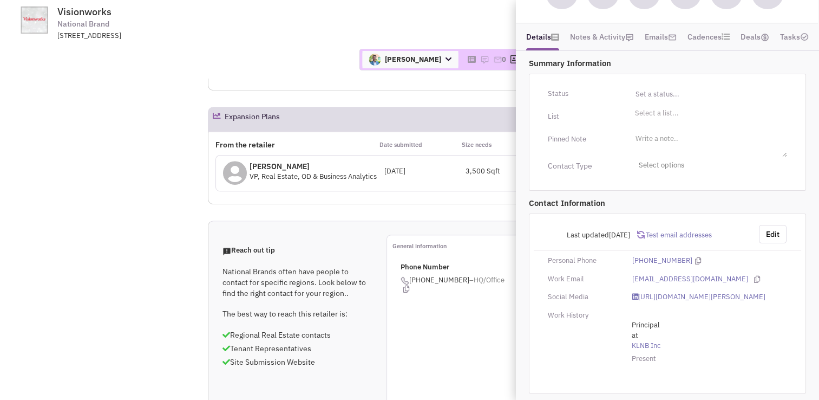
scroll to position [0, 0]
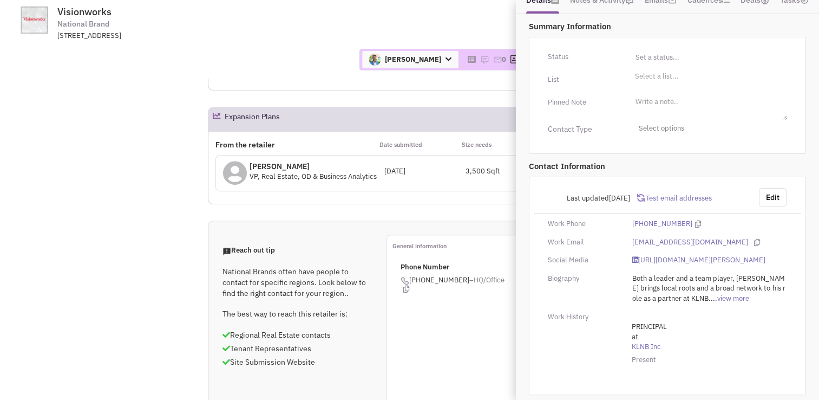
scroll to position [181, 0]
drag, startPoint x: 691, startPoint y: 241, endPoint x: 631, endPoint y: 241, distance: 60.1
click at [631, 241] on div "jweiner@klnb.com" at bounding box center [709, 241] width 169 height 10
copy div "jweiner@klnb.com"
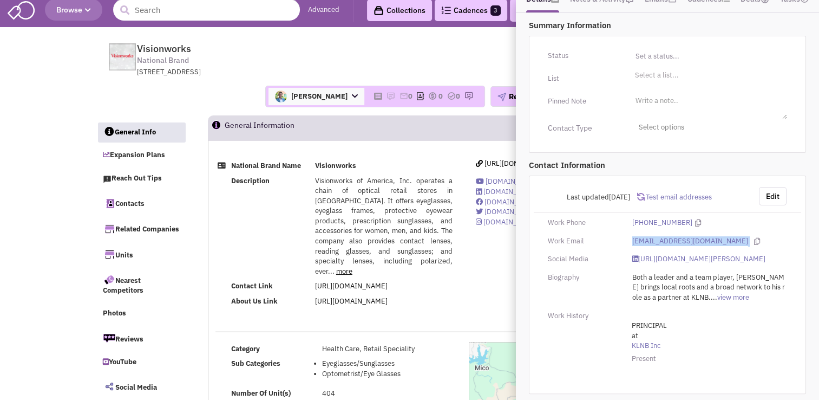
scroll to position [0, 0]
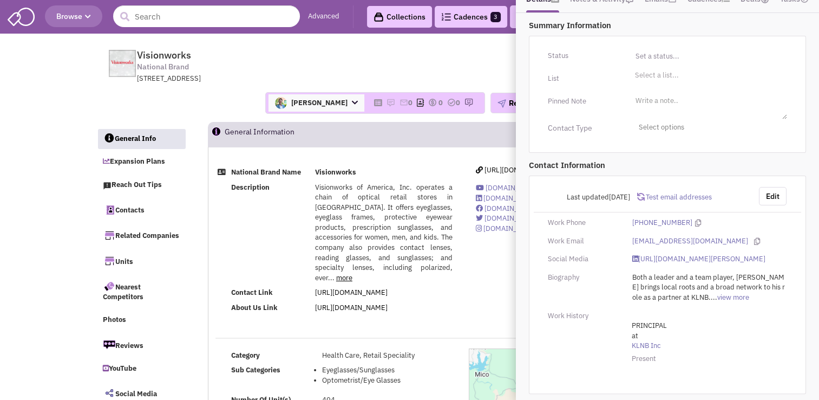
click at [233, 113] on div "Gregory Jones Account Owner Bakari White Brett Michaels Brett Davidoff Colin Ho…" at bounding box center [409, 103] width 641 height 22
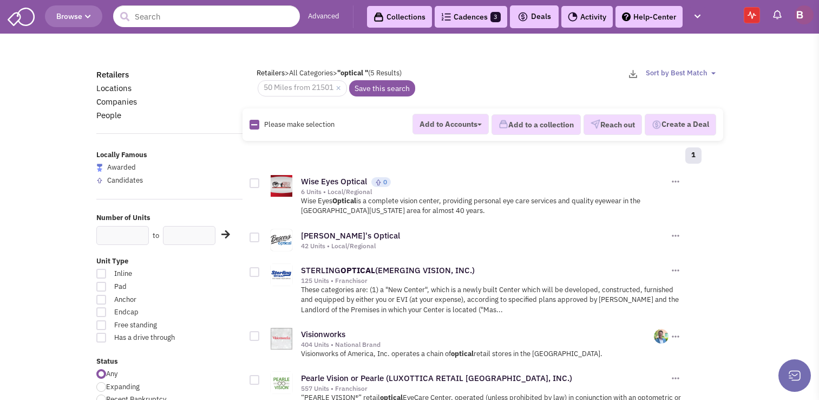
scroll to position [106, 0]
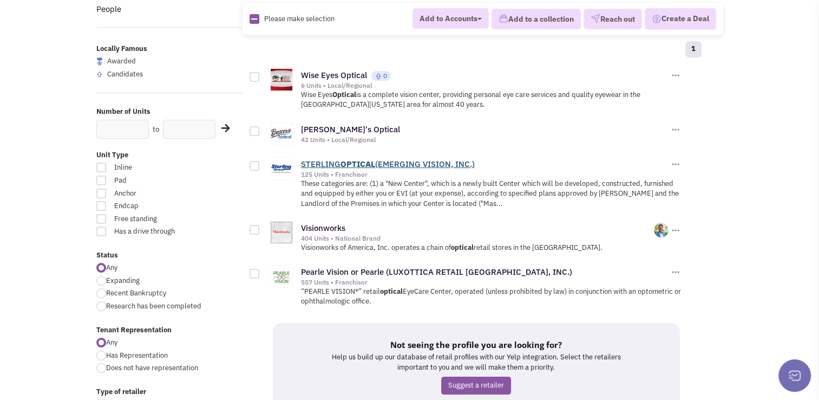
click at [358, 161] on b "OPTICAL" at bounding box center [358, 164] width 35 height 10
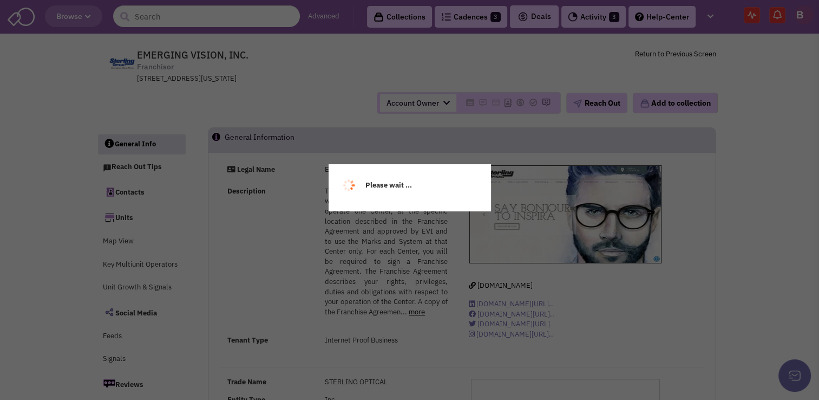
select select
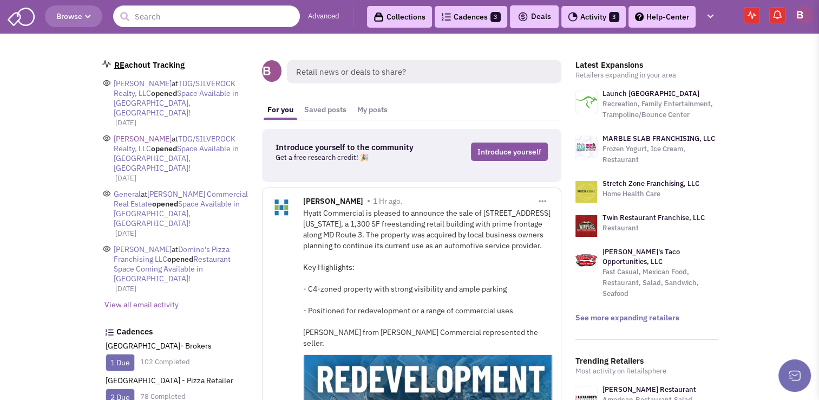
click at [156, 134] on span "[PERSON_NAME]" at bounding box center [143, 139] width 58 height 10
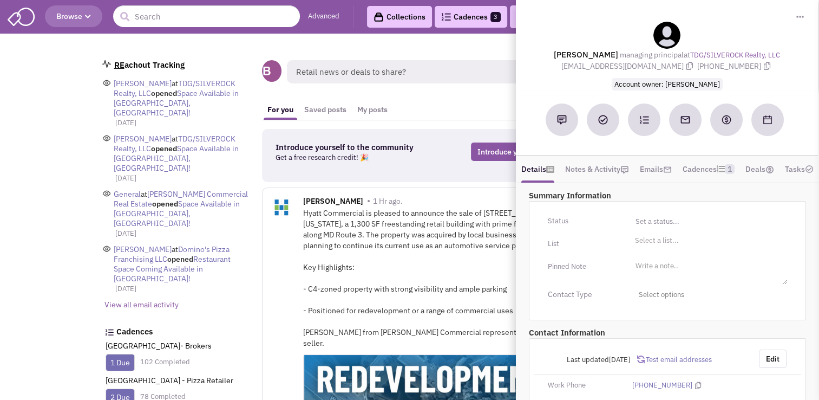
click at [218, 341] on div "[GEOGRAPHIC_DATA]- Brokers 1 Due 102 Completed" at bounding box center [177, 356] width 143 height 30
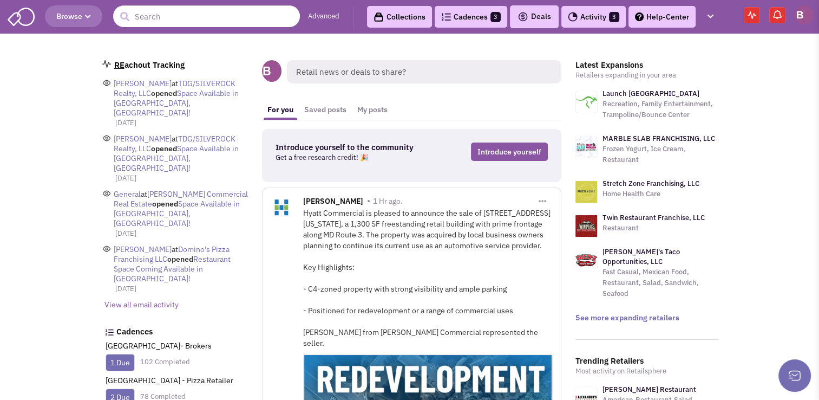
click at [126, 357] on link "1 Due" at bounding box center [119, 362] width 19 height 10
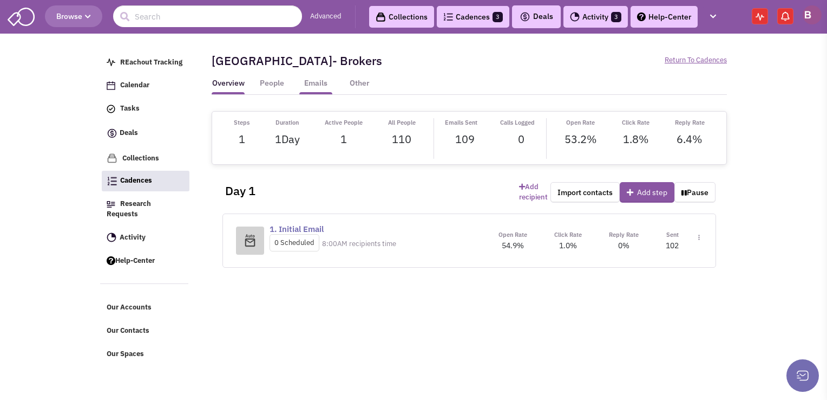
click at [321, 81] on link "Emails" at bounding box center [315, 86] width 33 height 16
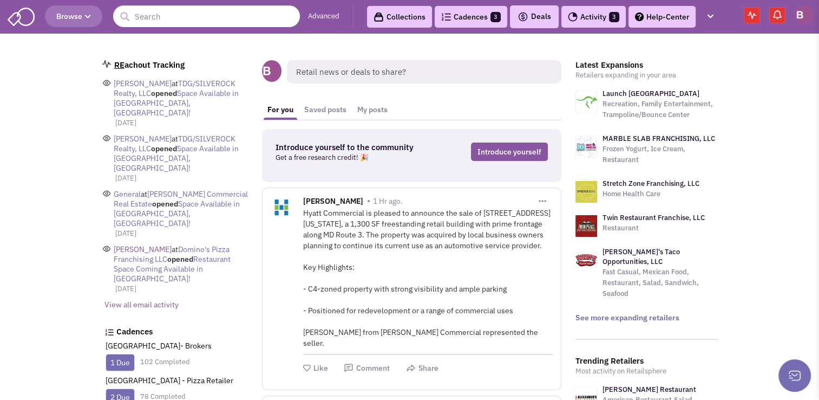
click at [147, 244] on span "[PERSON_NAME]" at bounding box center [143, 249] width 58 height 10
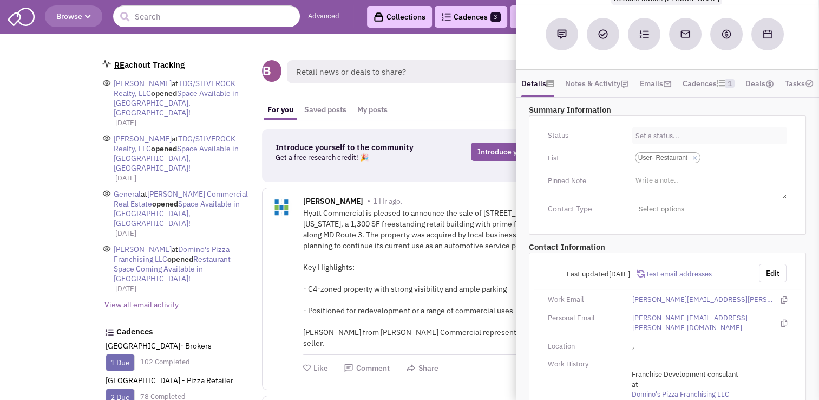
scroll to position [138, 0]
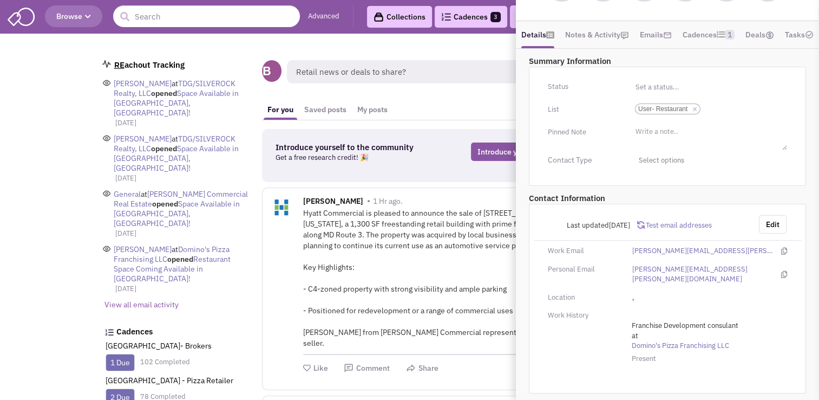
click at [237, 283] on div "RE achout Tracking Matthew Gannon at TDG/SILVEROCK Realty, LLC opened Space Ava…" at bounding box center [177, 386] width 157 height 652
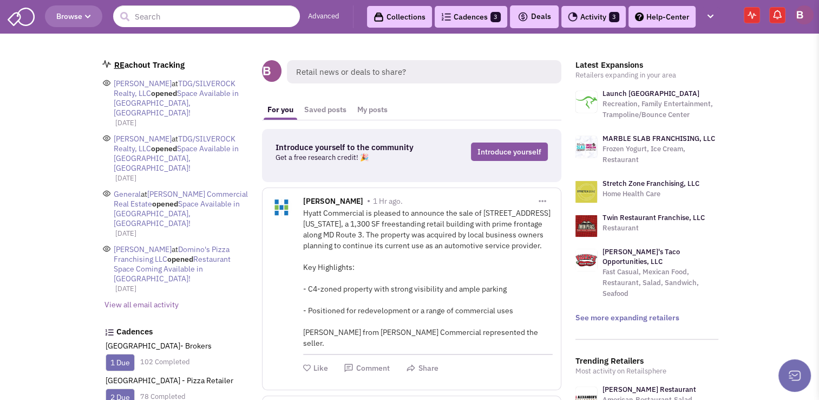
click at [152, 299] on link "View all email activity" at bounding box center [141, 304] width 74 height 10
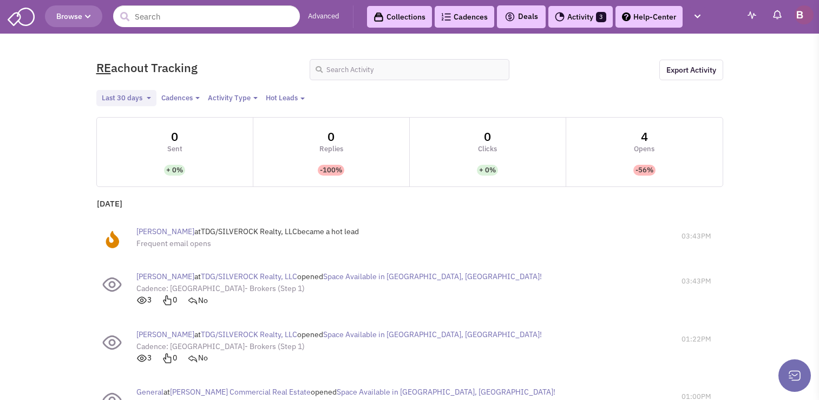
select select
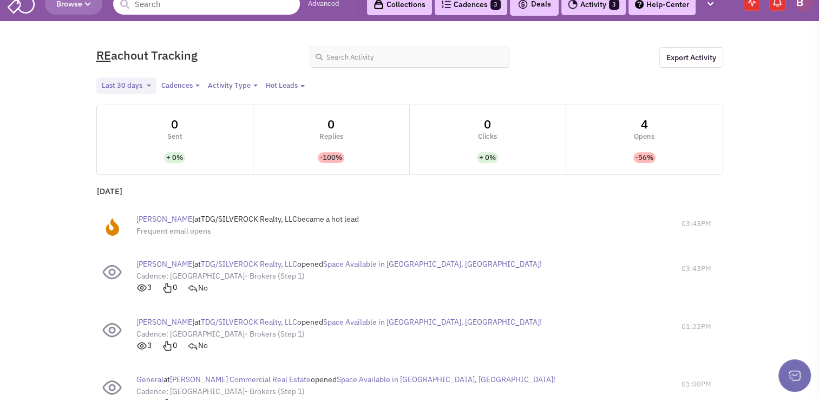
scroll to position [12, 0]
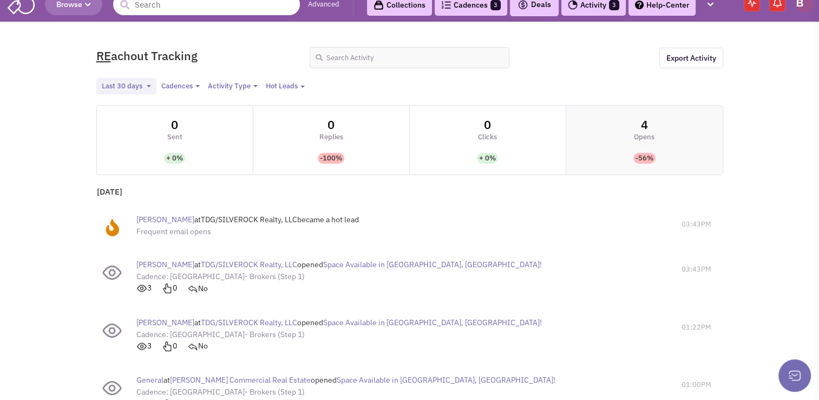
click at [643, 132] on p "Opens" at bounding box center [644, 137] width 21 height 10
click at [463, 131] on input "checkbox" at bounding box center [488, 141] width 156 height 69
checkbox input "true"
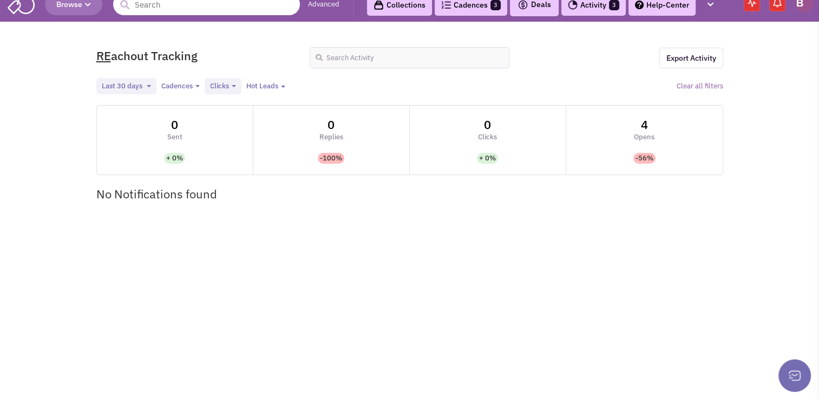
scroll to position [0, 0]
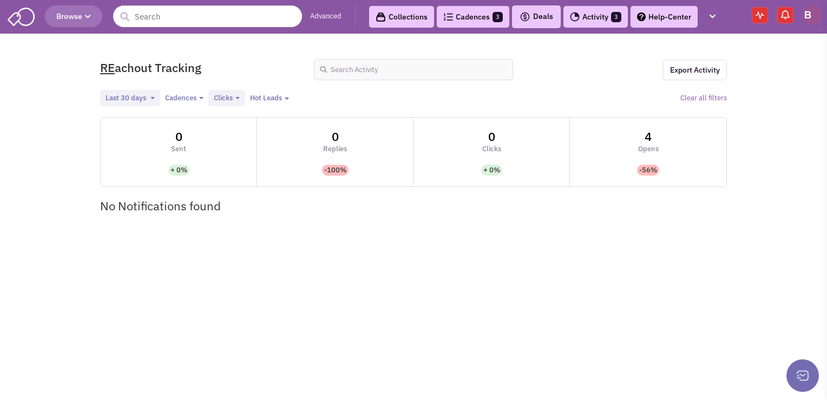
click at [145, 93] on span "Last 30 days" at bounding box center [126, 97] width 41 height 9
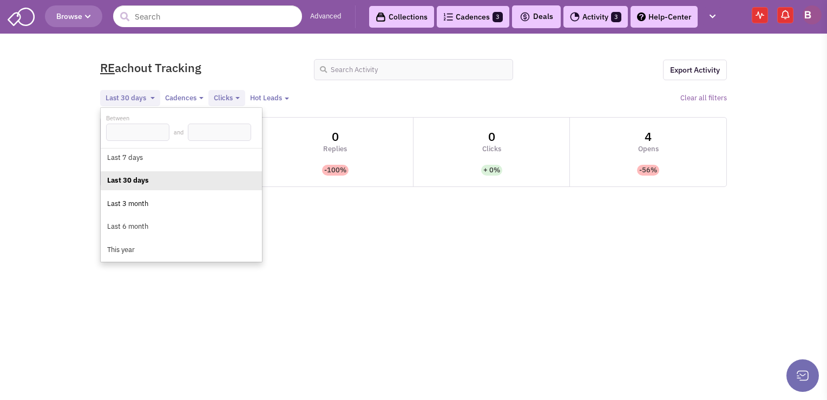
click at [148, 208] on link "Last 3 month" at bounding box center [181, 204] width 151 height 14
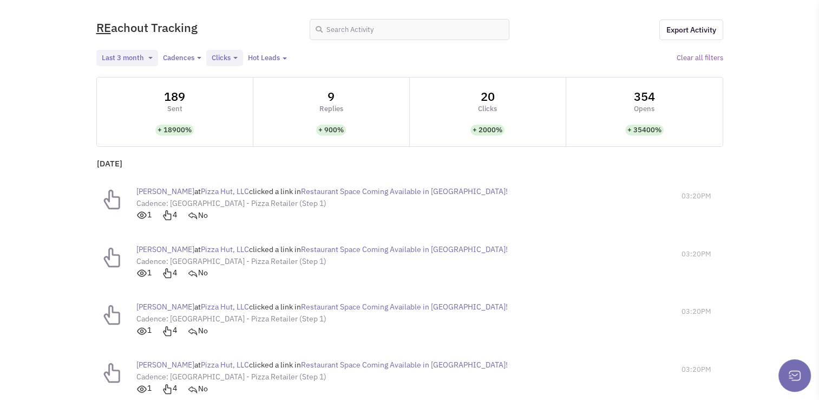
scroll to position [41, 0]
click at [349, 101] on input "checkbox" at bounding box center [331, 112] width 156 height 69
checkbox input "true"
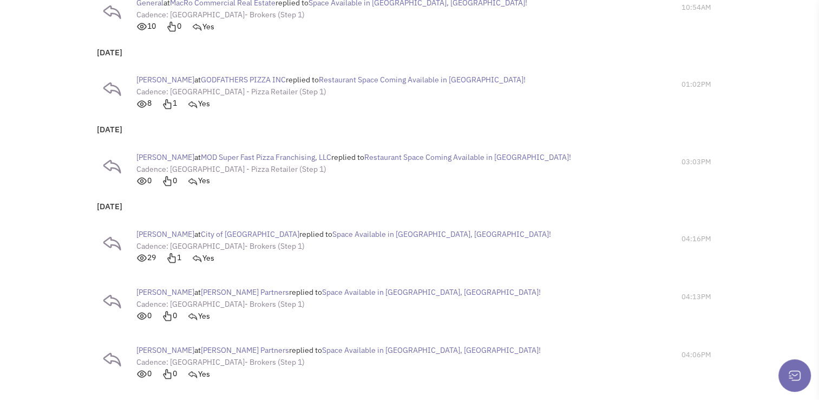
scroll to position [229, 0]
click at [161, 231] on span "Doug Reaser" at bounding box center [165, 233] width 58 height 10
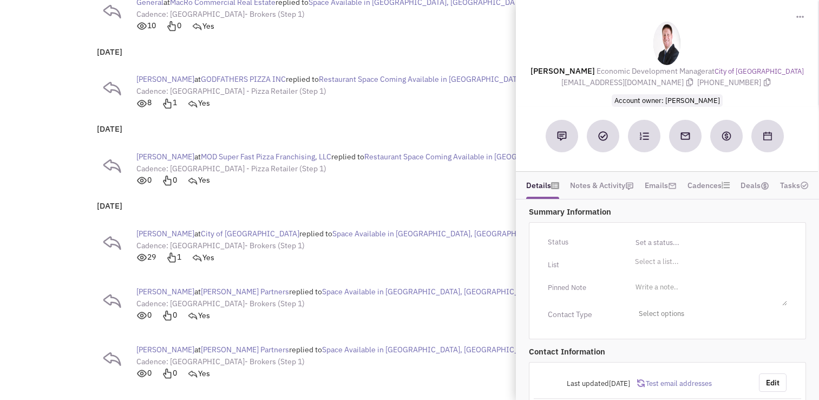
click at [453, 257] on div "Doug Reaser at City of Hagerstown replied to Space Available in Hagerstown, MD!…" at bounding box center [358, 245] width 514 height 47
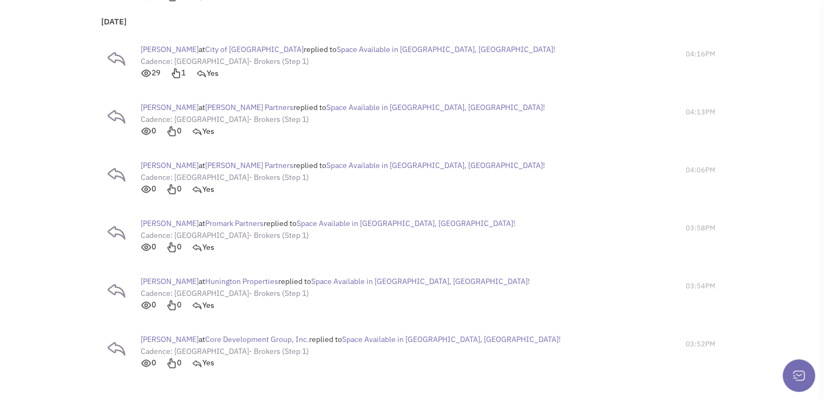
scroll to position [413, 0]
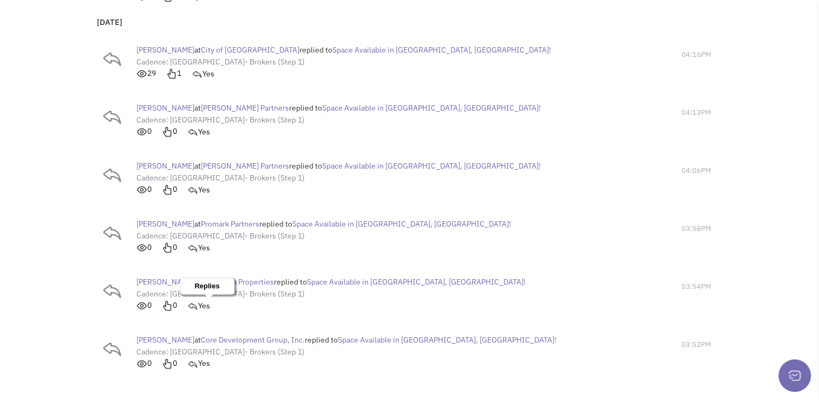
click at [198, 304] on img at bounding box center [192, 305] width 11 height 11
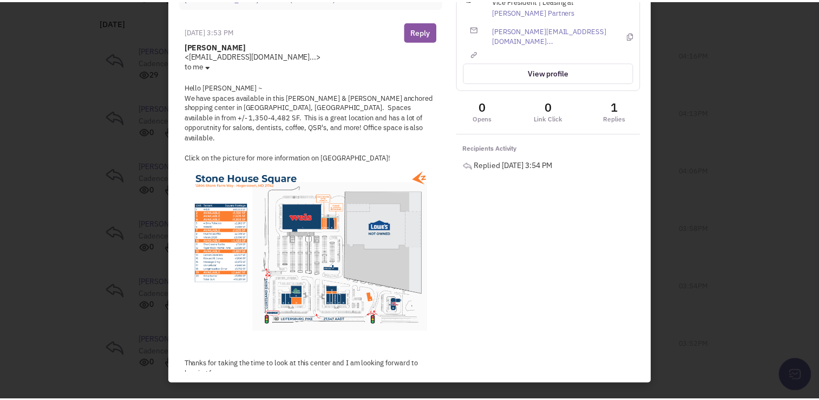
scroll to position [0, 0]
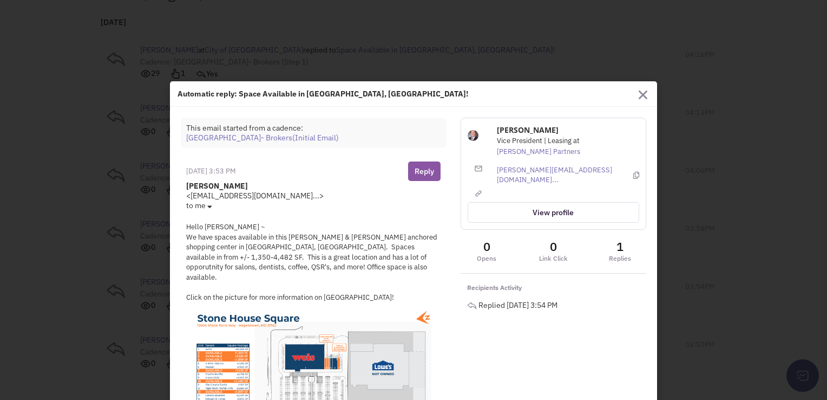
click at [640, 99] on img "button" at bounding box center [643, 94] width 9 height 9
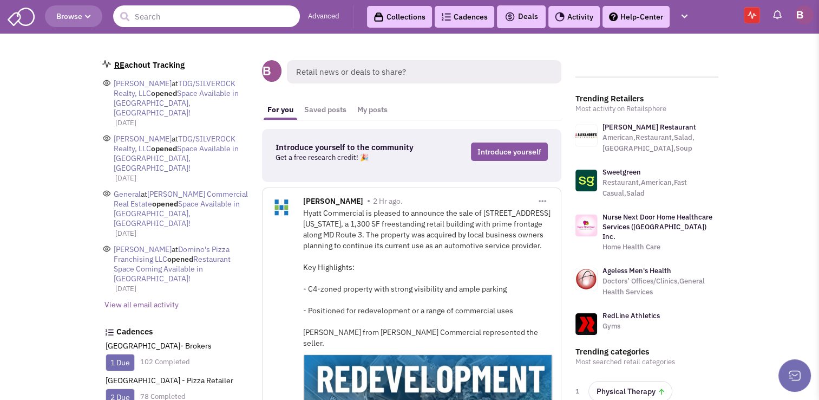
click at [188, 19] on input "text" at bounding box center [206, 16] width 187 height 22
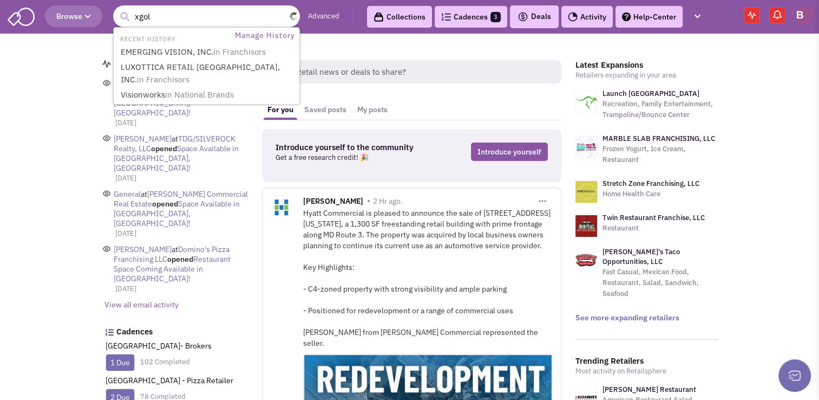
type input "xgolf"
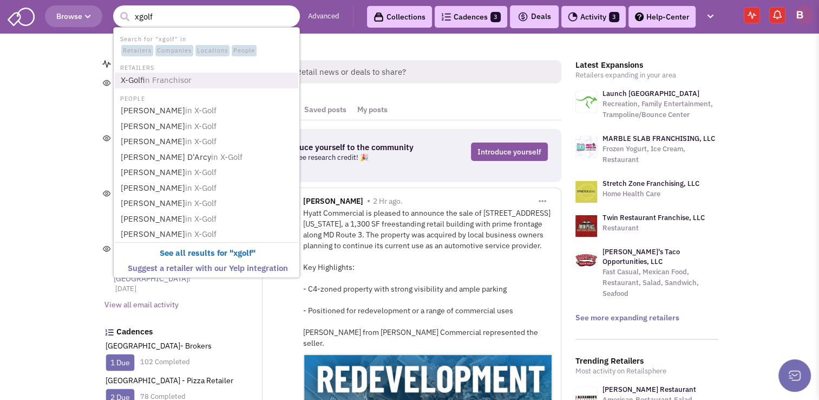
click at [173, 80] on span "in Franchisor" at bounding box center [168, 80] width 47 height 10
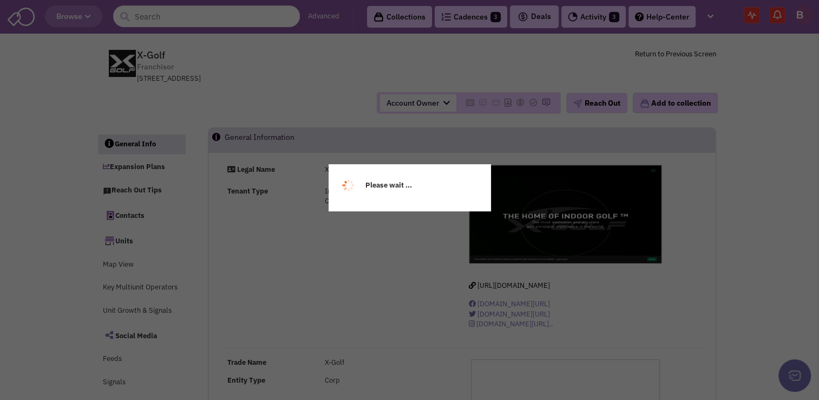
select select
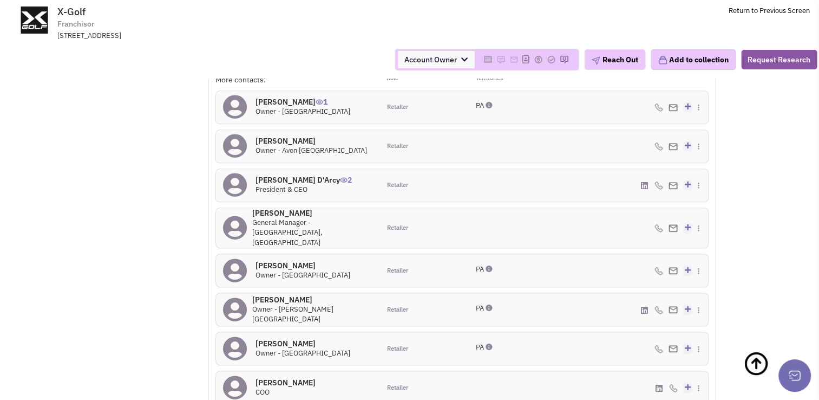
scroll to position [762, 0]
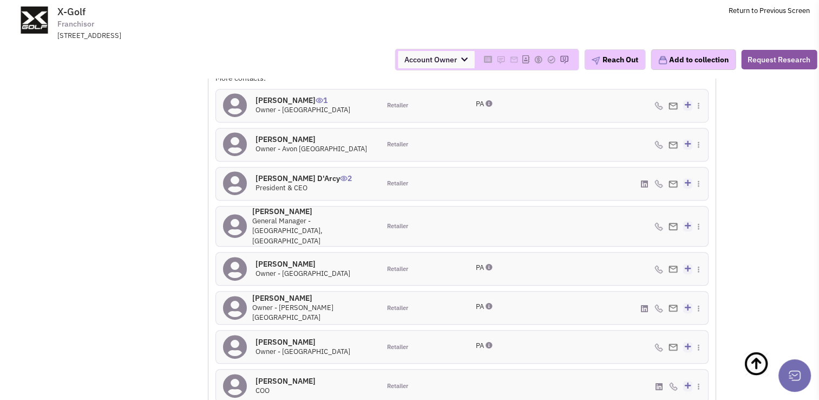
click at [284, 176] on h4 "[PERSON_NAME] D'Arcy 2" at bounding box center [304, 178] width 96 height 10
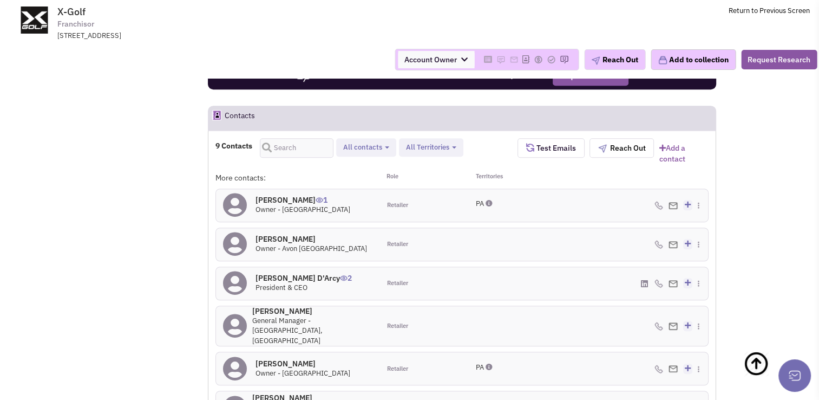
scroll to position [662, 0]
click at [289, 196] on h4 "[PERSON_NAME] 1" at bounding box center [303, 200] width 95 height 10
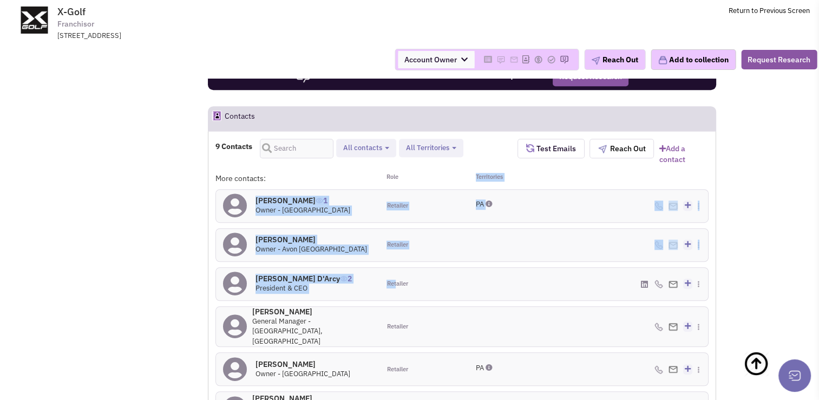
drag, startPoint x: 396, startPoint y: 288, endPoint x: 436, endPoint y: 182, distance: 112.9
click at [436, 182] on div "More contacts: Role Territories [PERSON_NAME] 1 Owner - [GEOGRAPHIC_DATA] Retai…" at bounding box center [461, 357] width 493 height 369
click at [388, 292] on div "Retailer" at bounding box center [421, 283] width 82 height 32
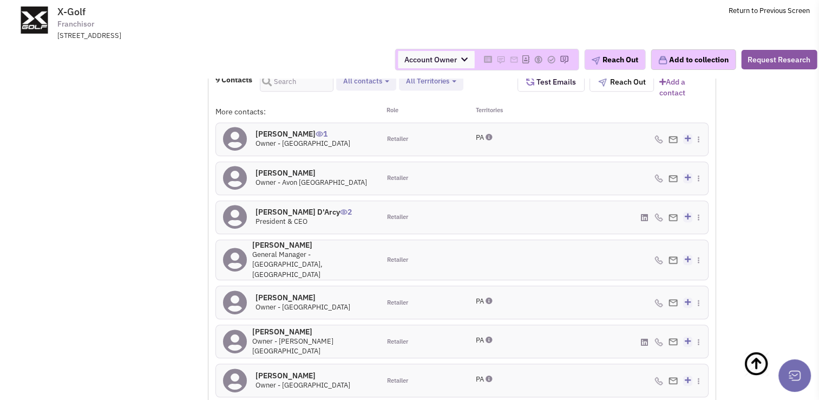
scroll to position [729, 0]
click at [644, 218] on icon at bounding box center [643, 217] width 7 height 8
